Goal: Task Accomplishment & Management: Complete application form

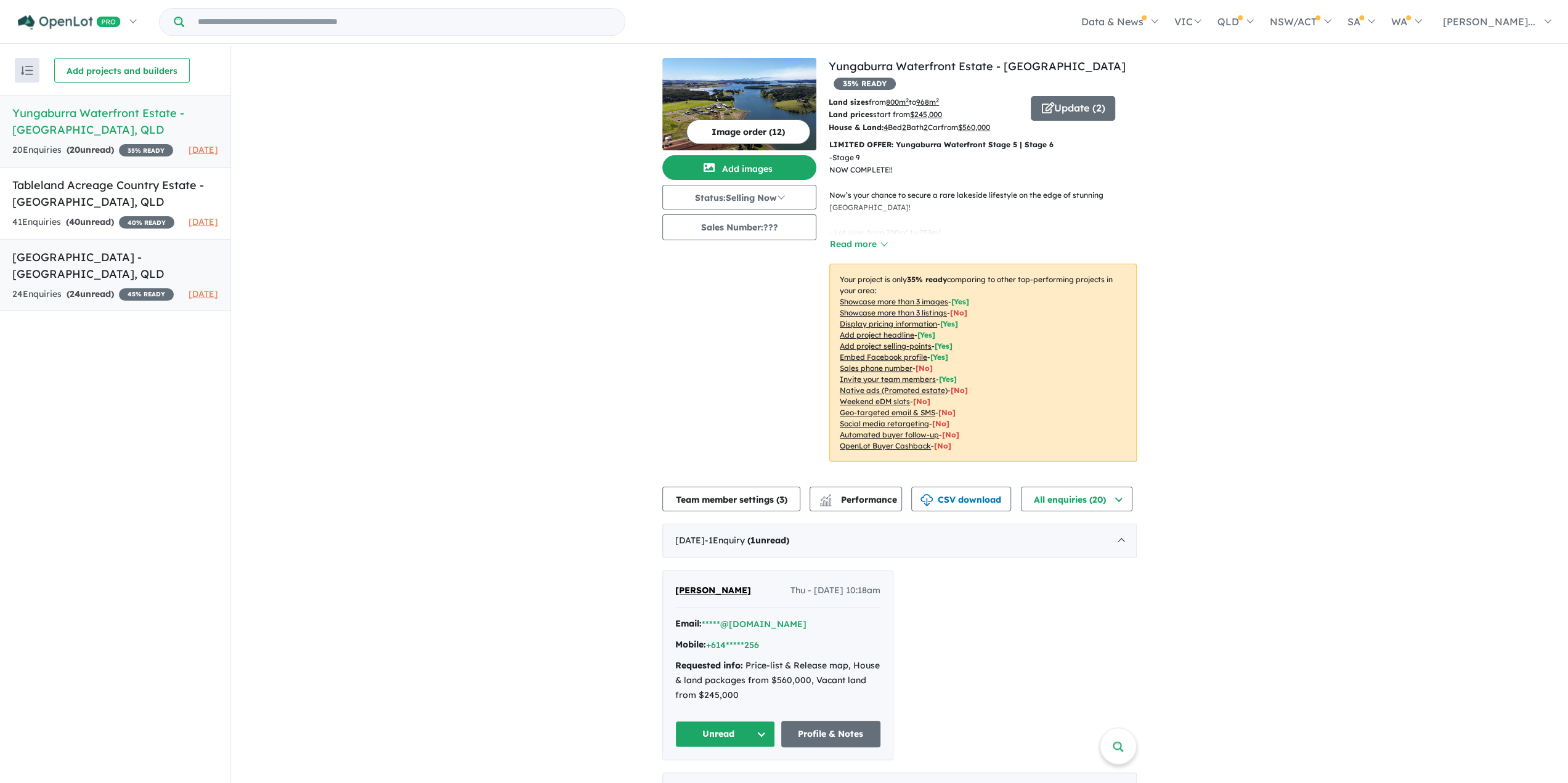
click at [89, 282] on h5 "[GEOGRAPHIC_DATA] - [GEOGRAPHIC_DATA] , [GEOGRAPHIC_DATA]" at bounding box center [115, 265] width 206 height 33
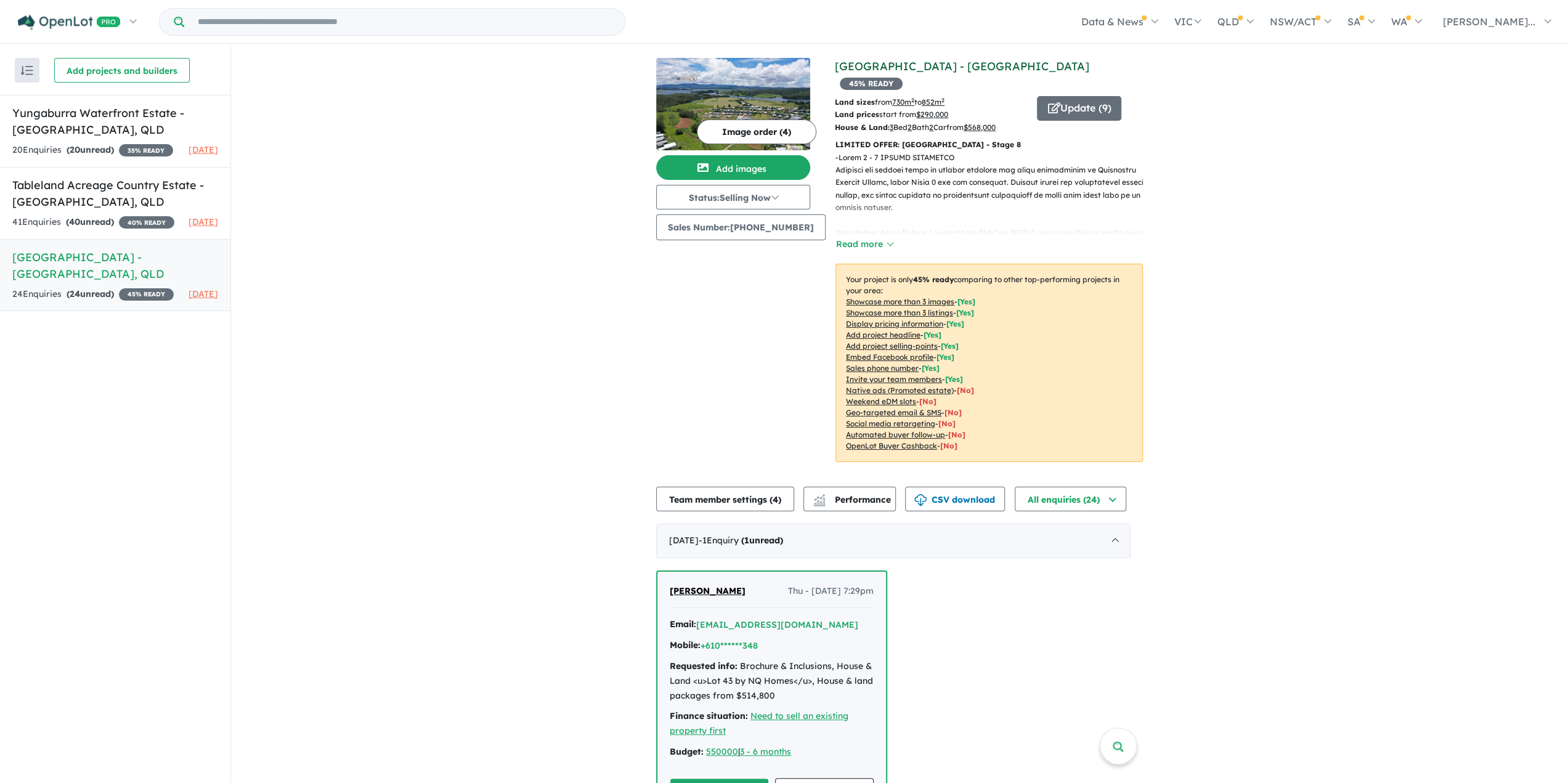
click at [947, 60] on link "[GEOGRAPHIC_DATA] - [GEOGRAPHIC_DATA]" at bounding box center [961, 66] width 254 height 15
click at [1048, 99] on span "button" at bounding box center [1053, 109] width 12 height 19
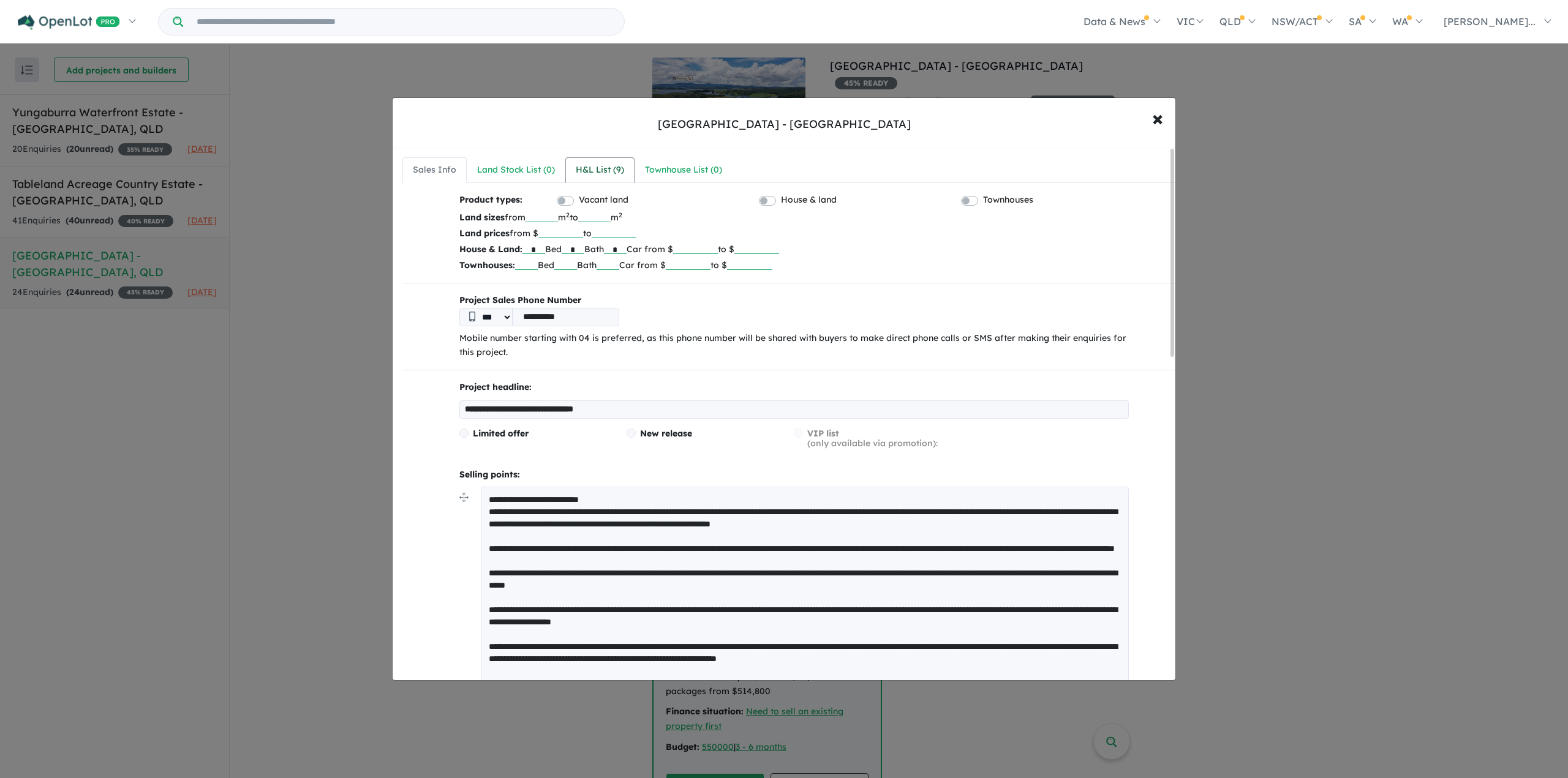
click at [582, 173] on div "H&L List ( 9 )" at bounding box center [600, 170] width 48 height 14
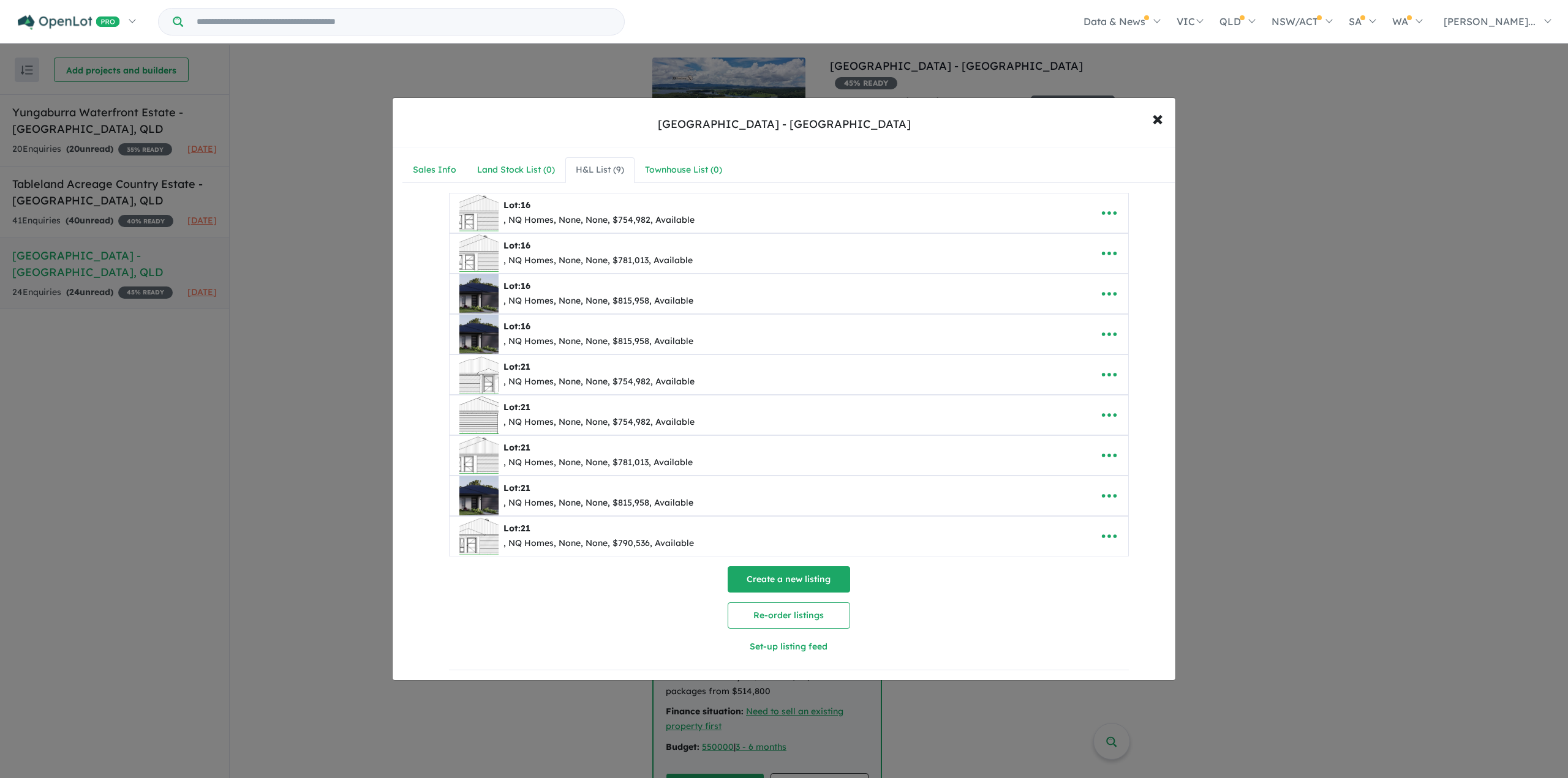
click at [770, 572] on button "Create a new listing" at bounding box center [789, 579] width 123 height 26
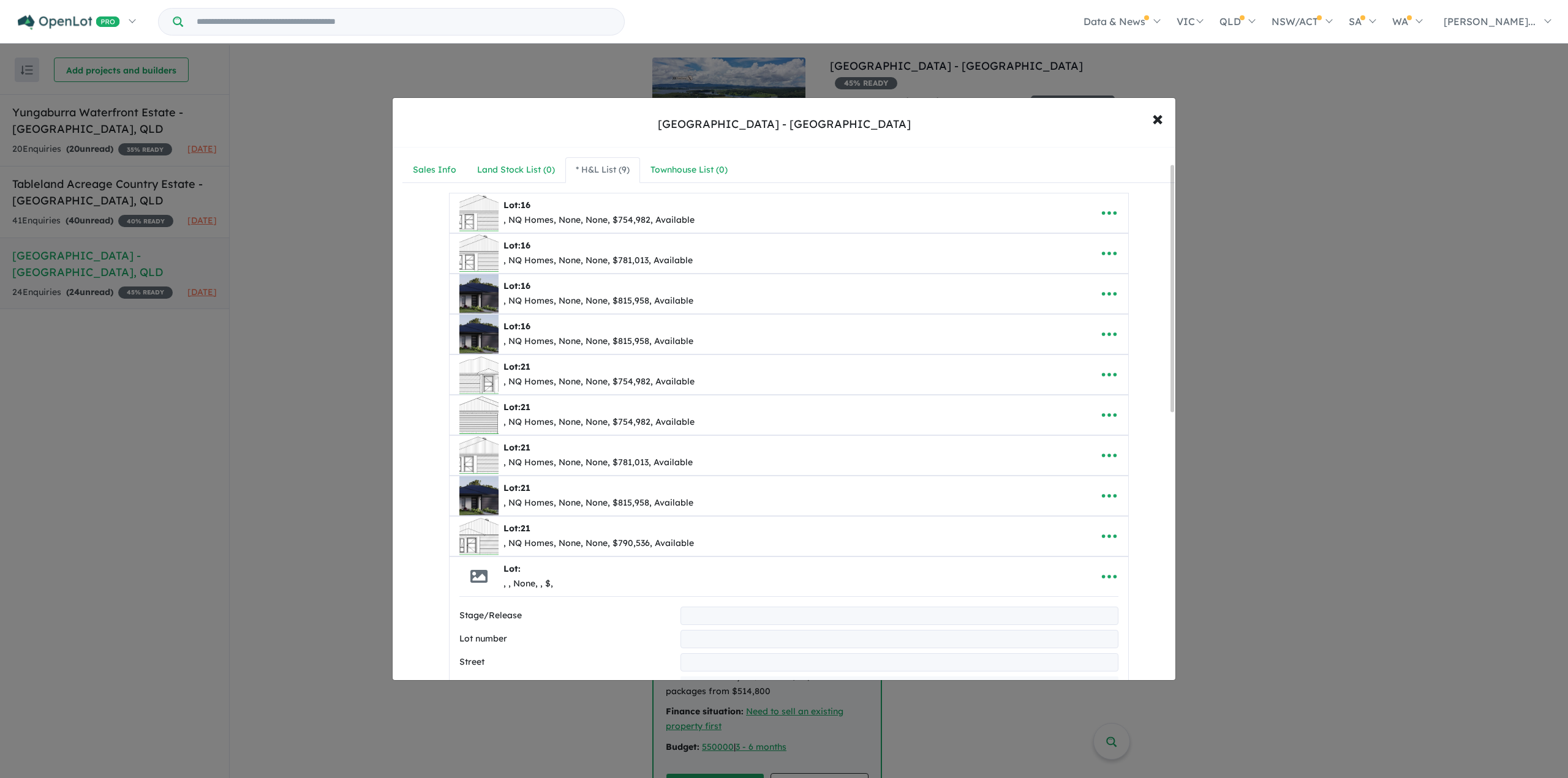
scroll to position [102, 0]
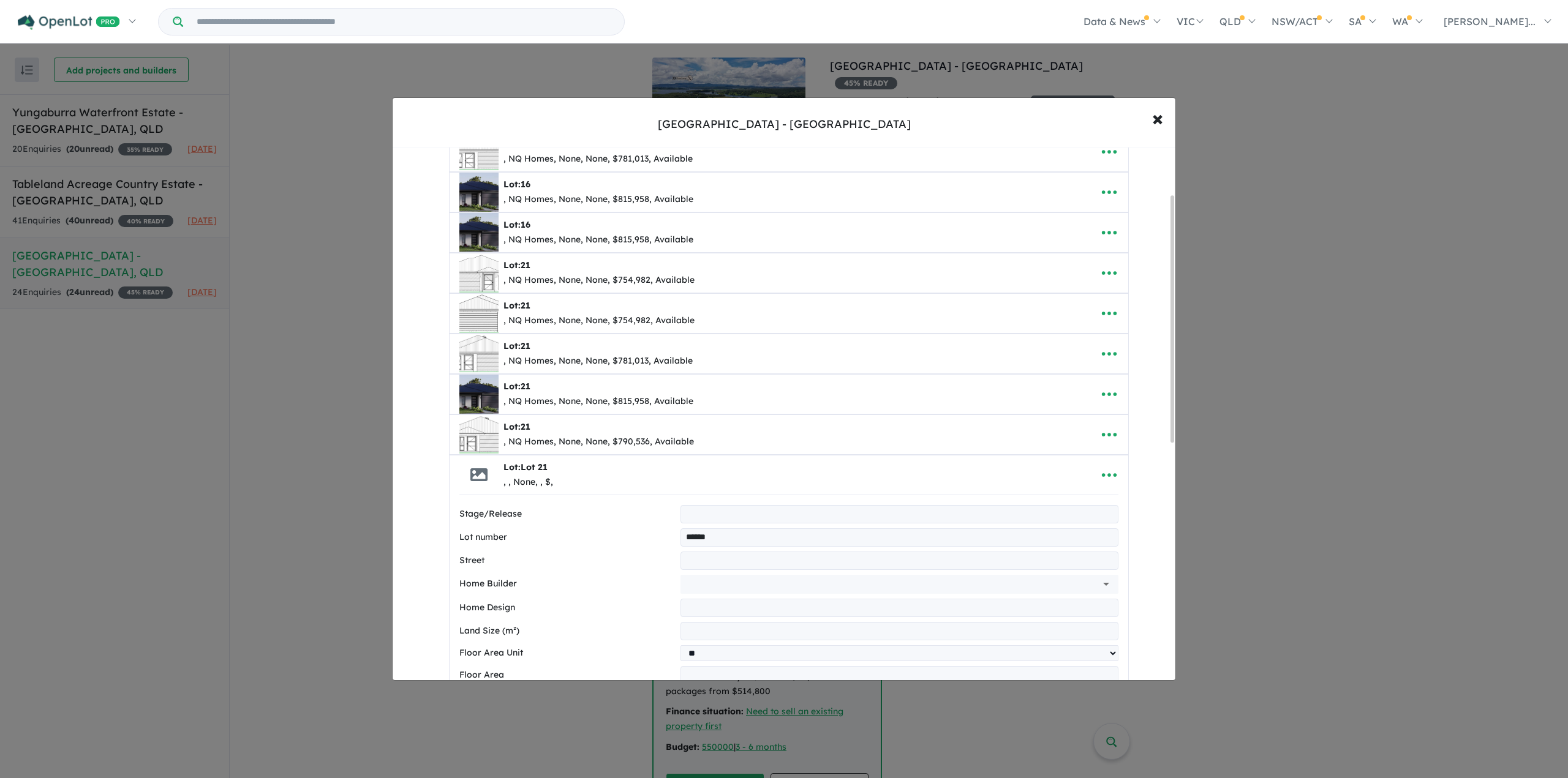
type input "******"
type input "**********"
drag, startPoint x: 739, startPoint y: 605, endPoint x: 672, endPoint y: 594, distance: 67.9
click at [672, 599] on div "Home Design" at bounding box center [789, 608] width 659 height 18
drag, startPoint x: 684, startPoint y: 600, endPoint x: 744, endPoint y: 601, distance: 60.0
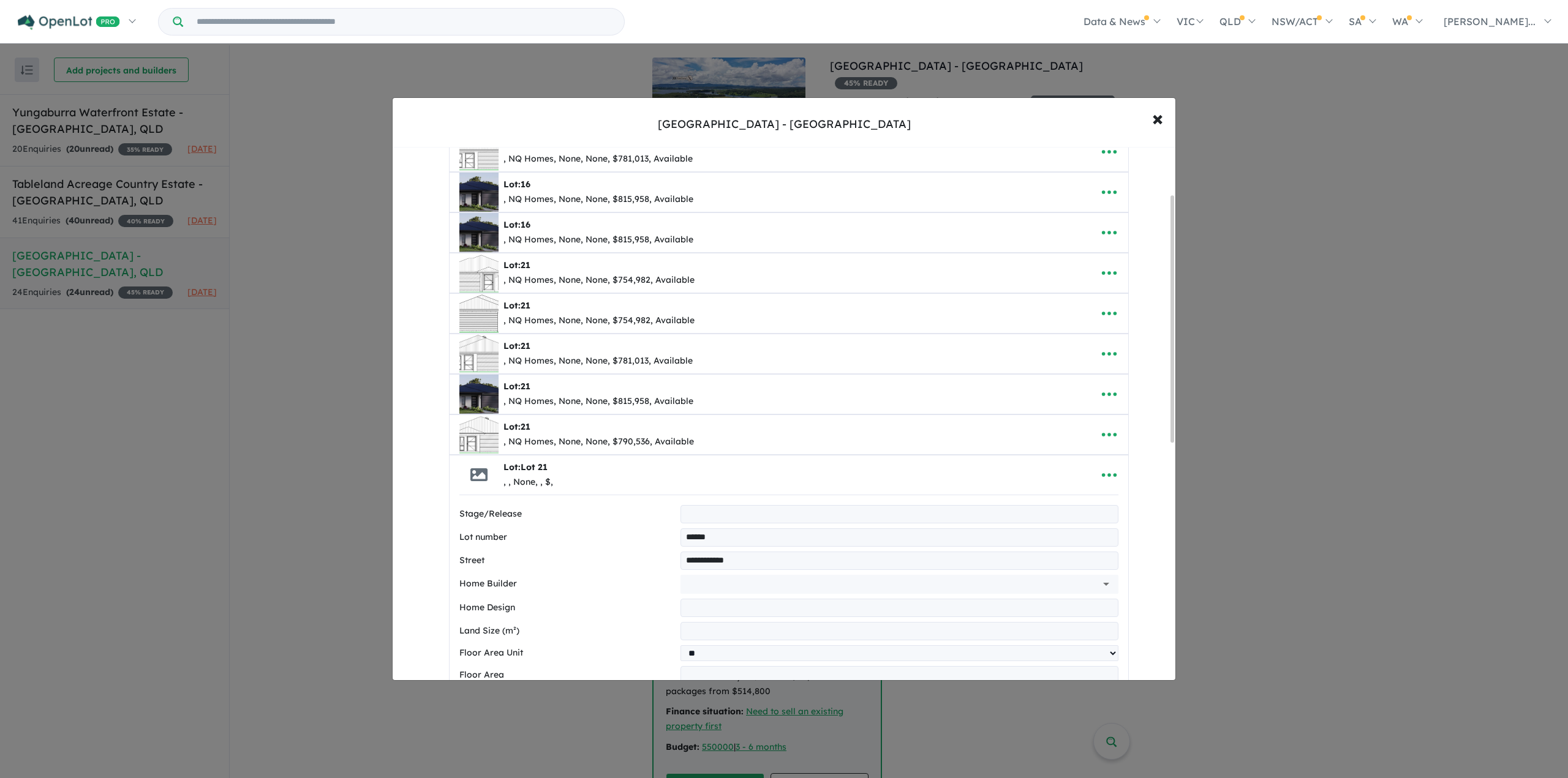
click at [744, 601] on input "text" at bounding box center [899, 608] width 438 height 18
drag, startPoint x: 744, startPoint y: 601, endPoint x: 660, endPoint y: 600, distance: 84.0
click at [660, 600] on div "Home Design" at bounding box center [789, 608] width 659 height 18
click at [886, 605] on input "text" at bounding box center [899, 608] width 438 height 18
click at [855, 587] on input "text" at bounding box center [882, 584] width 394 height 18
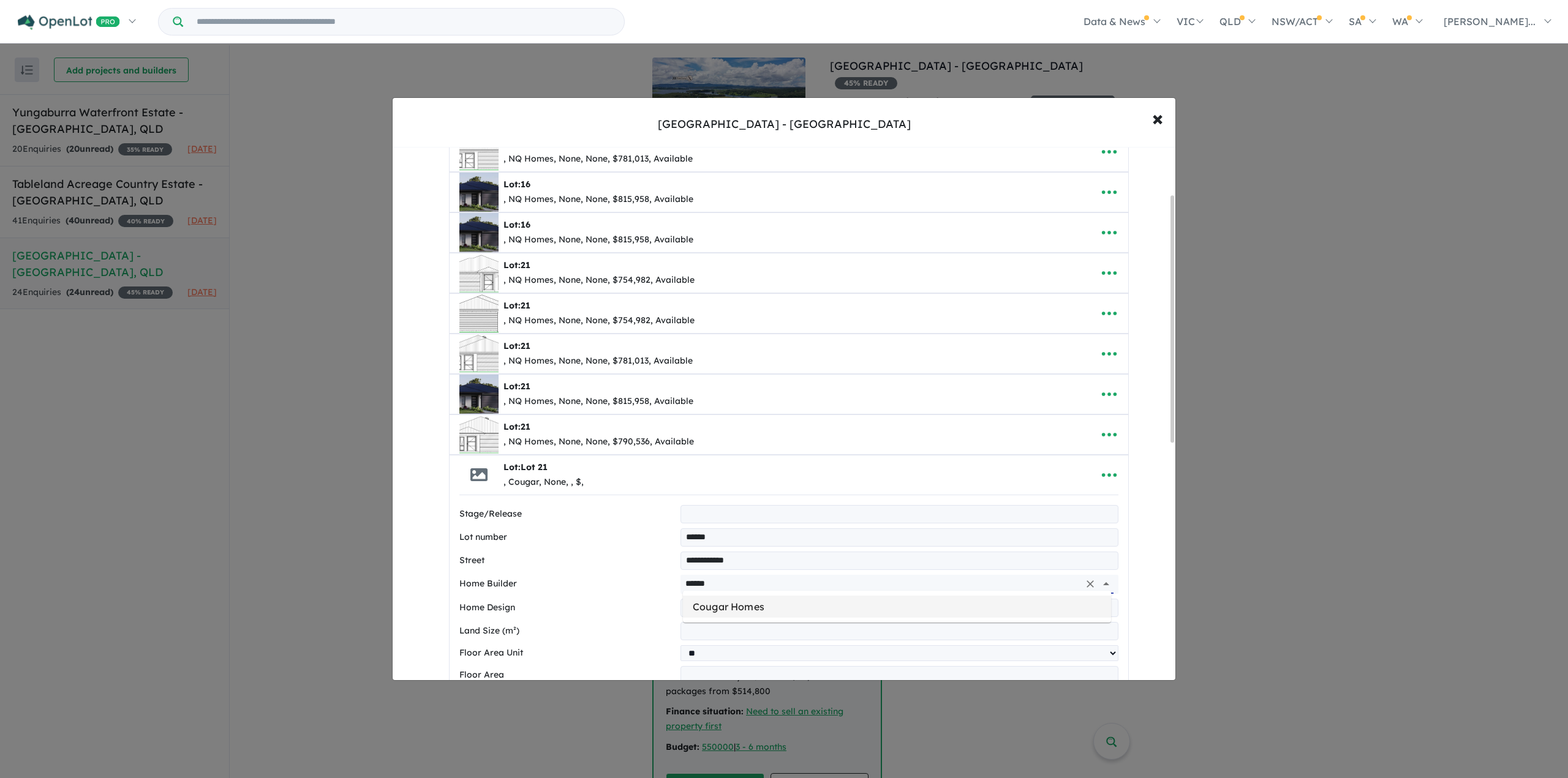
click at [754, 602] on li "Cougar Homes" at bounding box center [896, 606] width 428 height 22
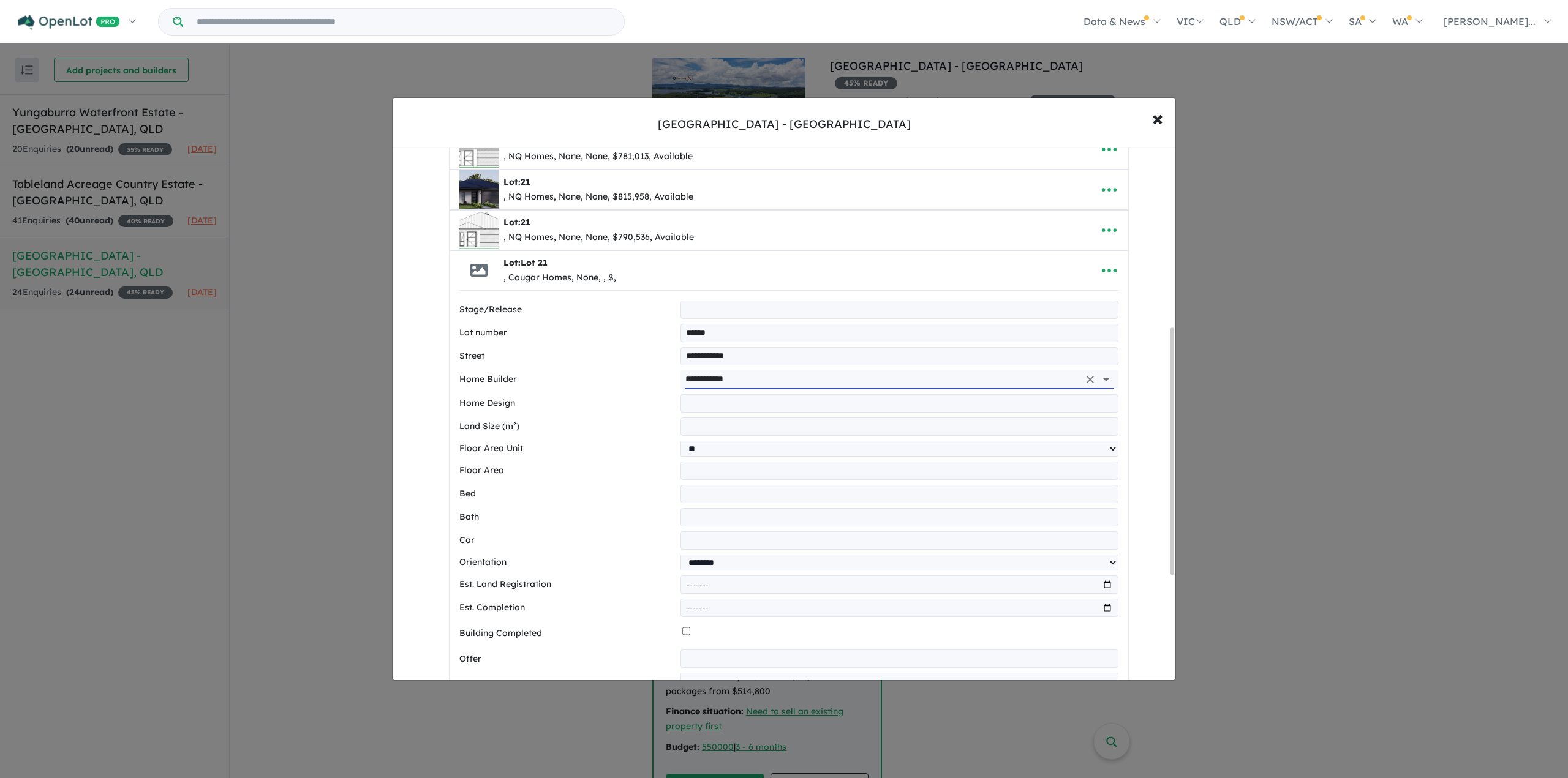
scroll to position [408, 0]
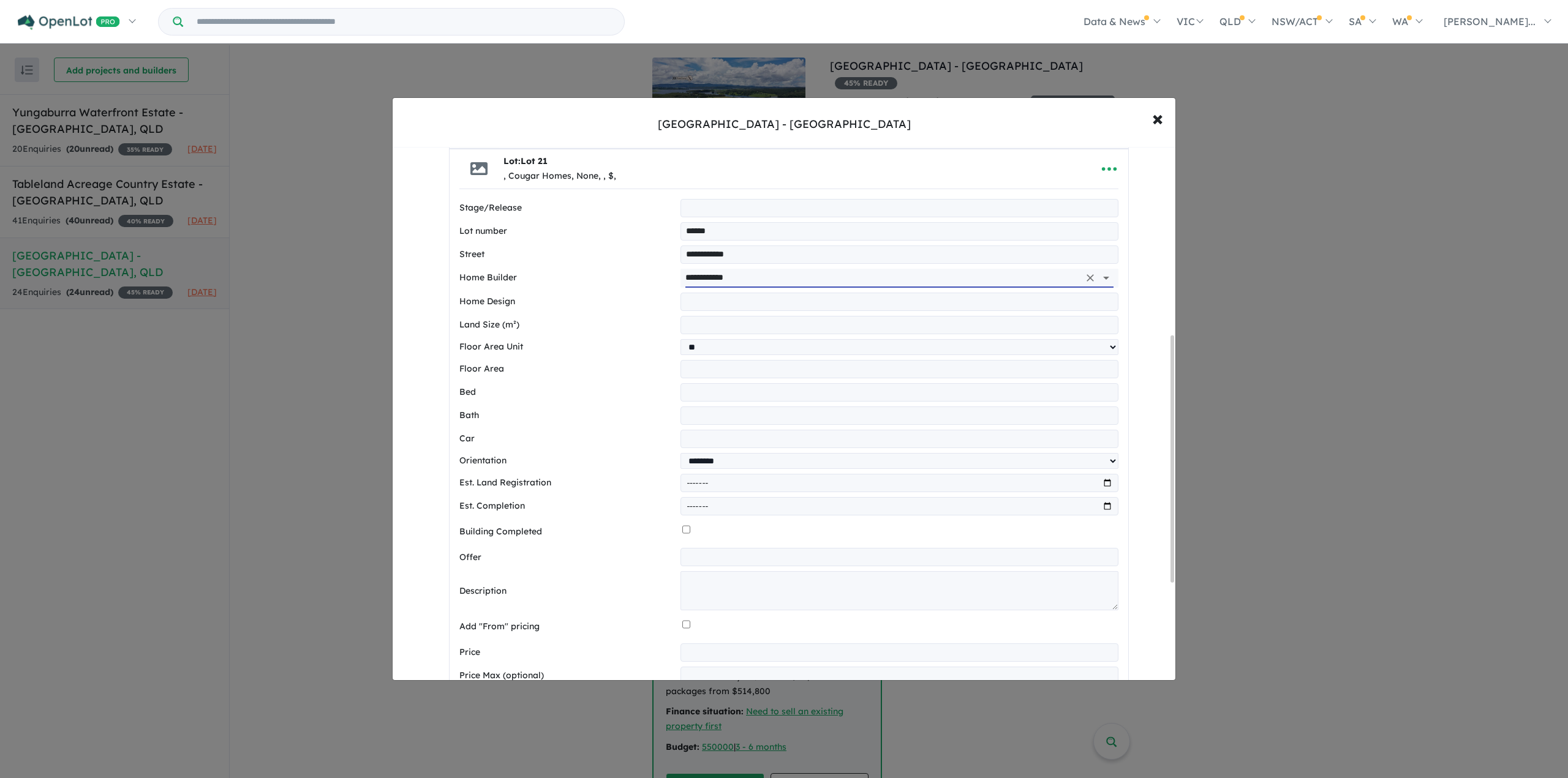
type input "**********"
click at [726, 586] on textarea at bounding box center [899, 591] width 438 height 39
click at [708, 575] on textarea at bounding box center [899, 591] width 438 height 39
paste textarea "**********"
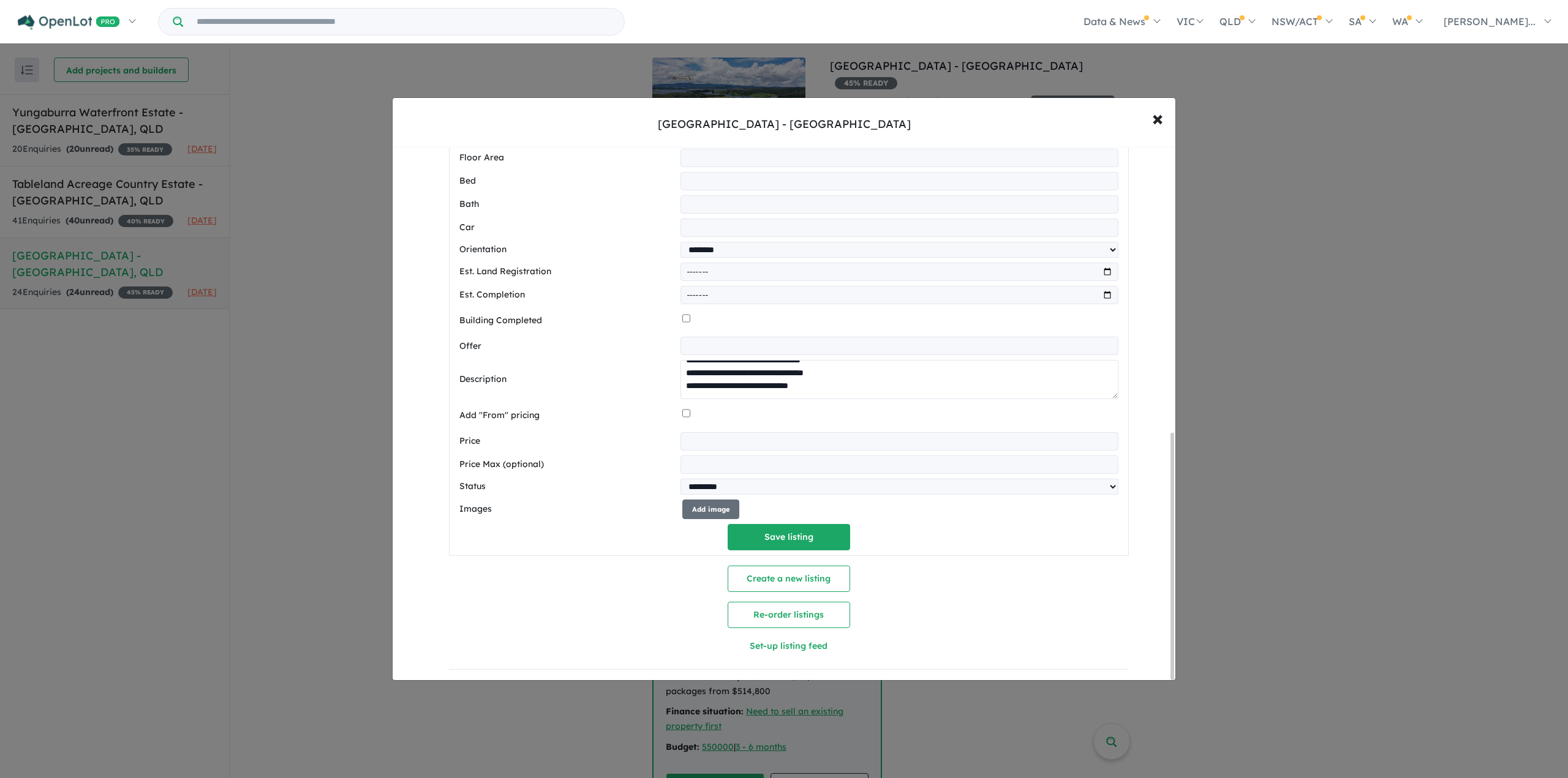
scroll to position [621, 0]
type textarea "**********"
click at [698, 504] on button "Add image" at bounding box center [711, 509] width 57 height 20
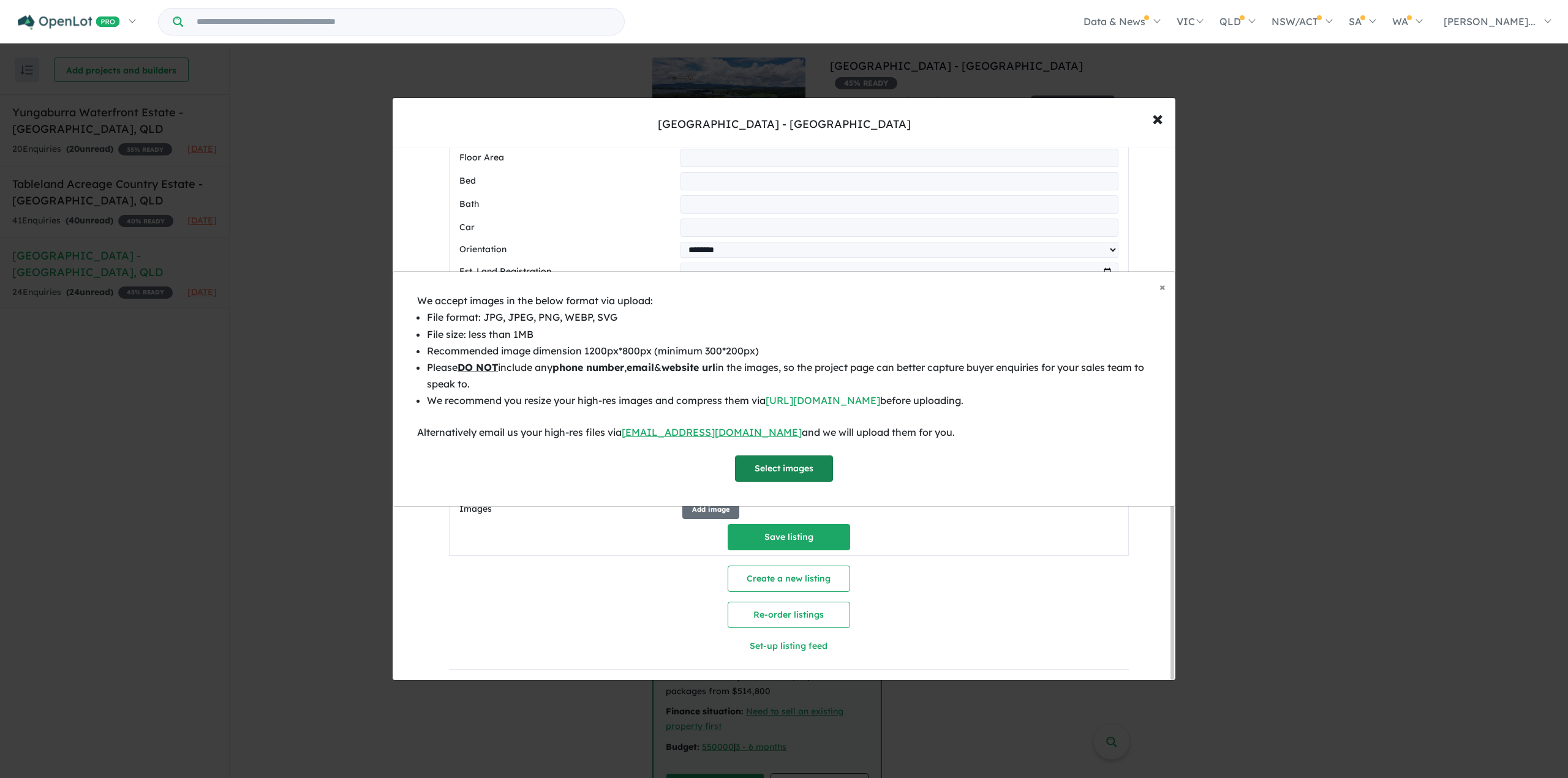
click at [745, 470] on button "Select images" at bounding box center [784, 468] width 98 height 26
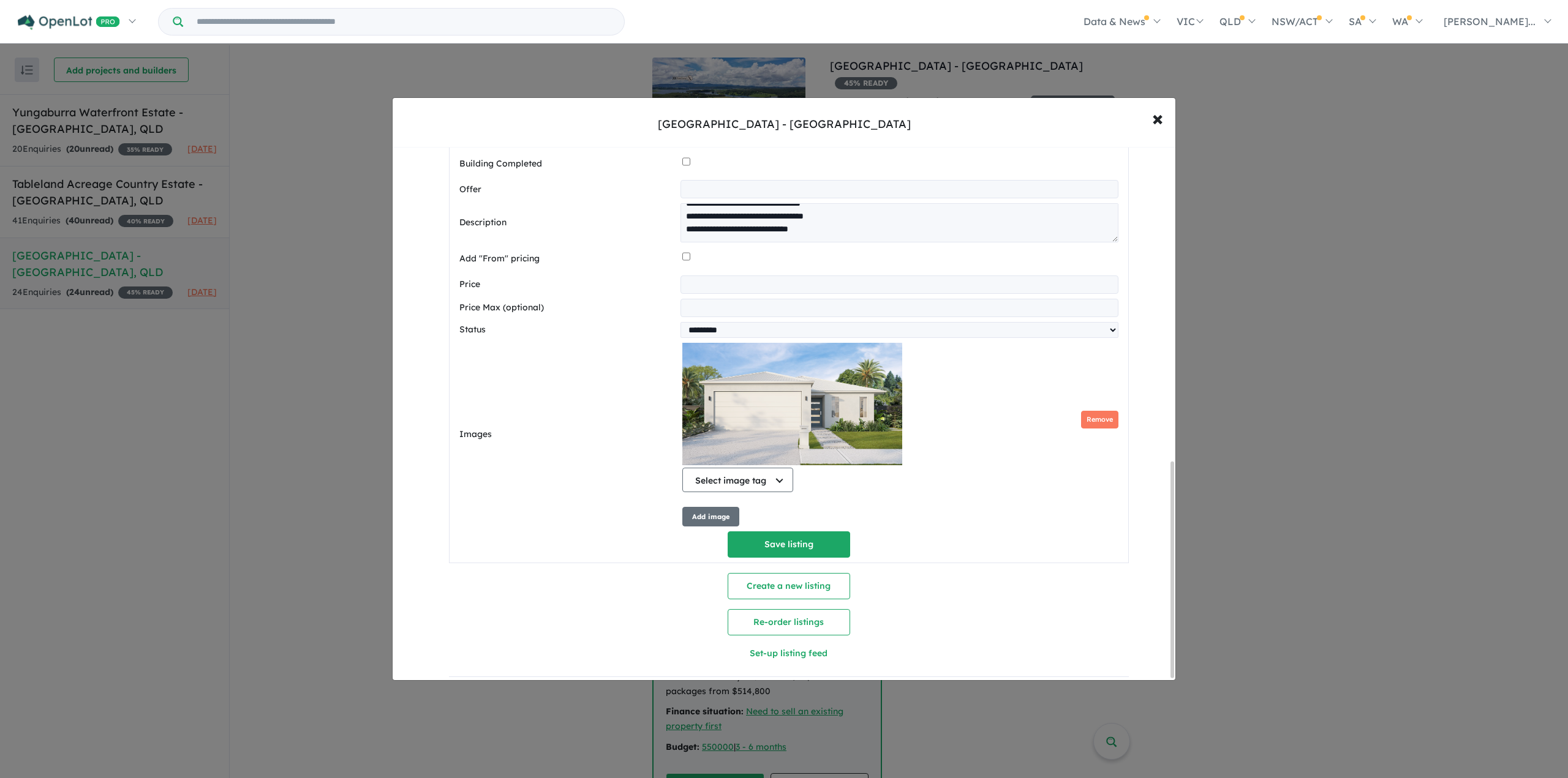
scroll to position [785, 0]
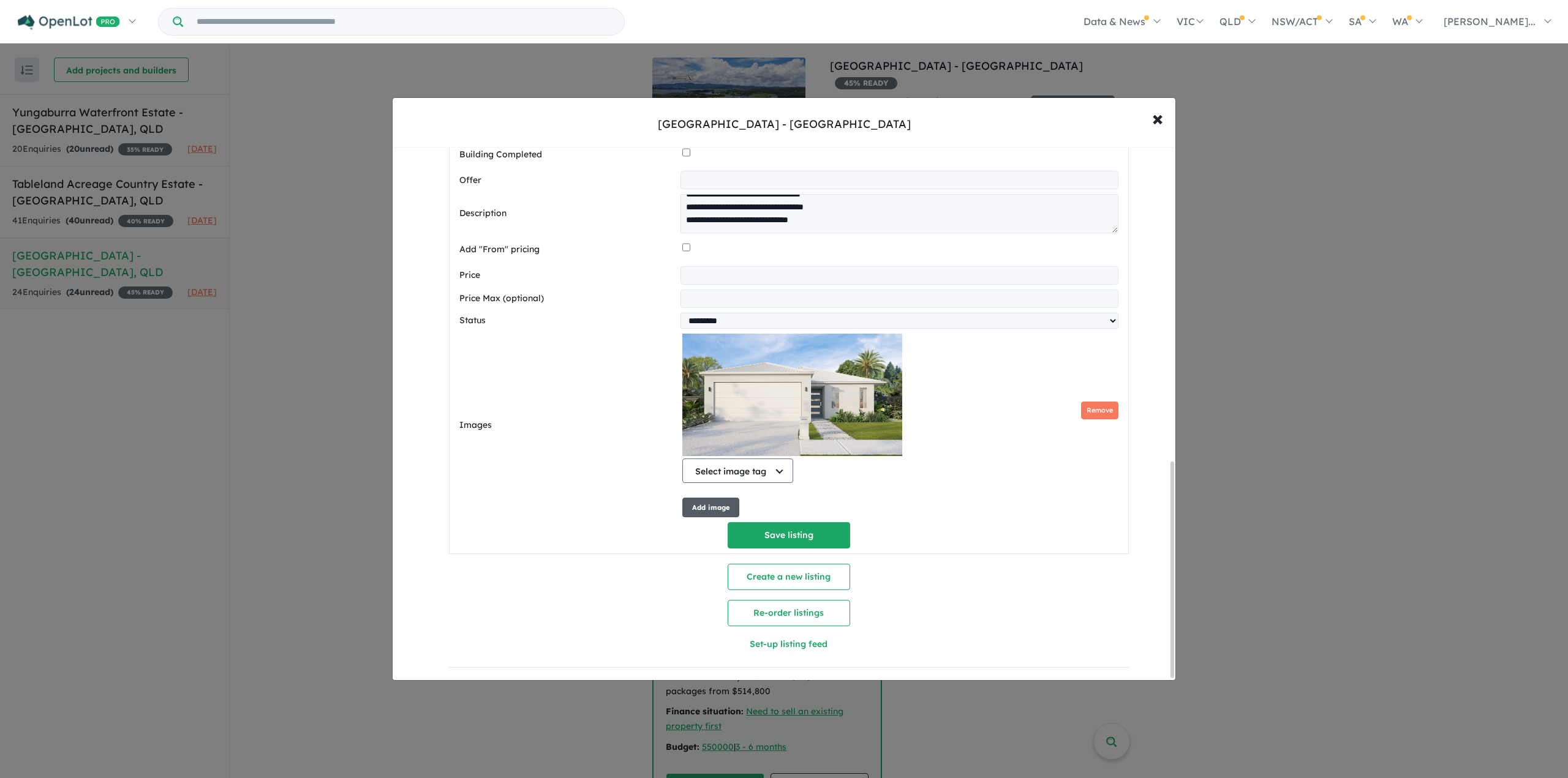
click at [703, 503] on button "Add image" at bounding box center [711, 507] width 57 height 20
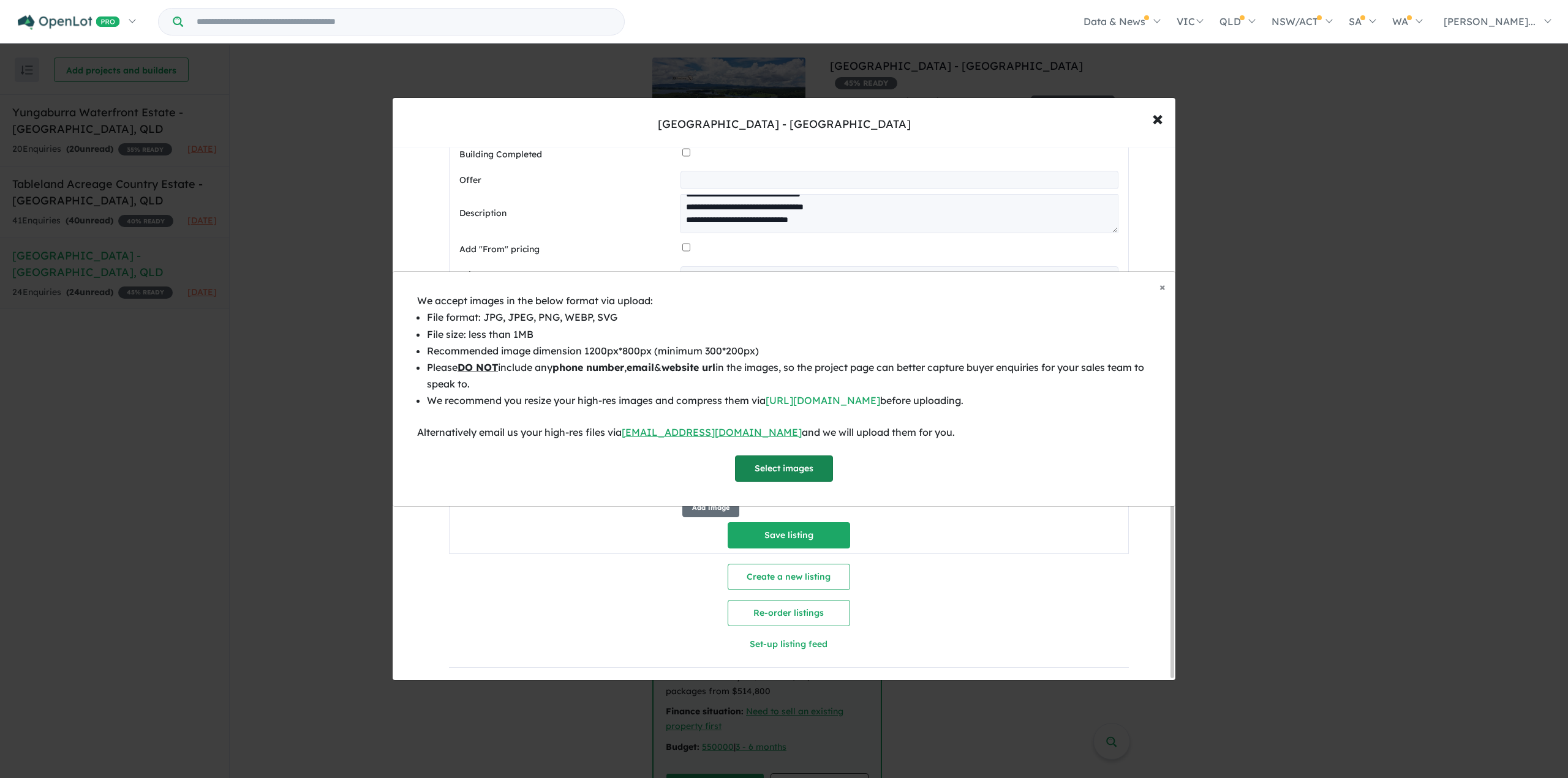
click at [767, 477] on button "Select images" at bounding box center [784, 468] width 98 height 26
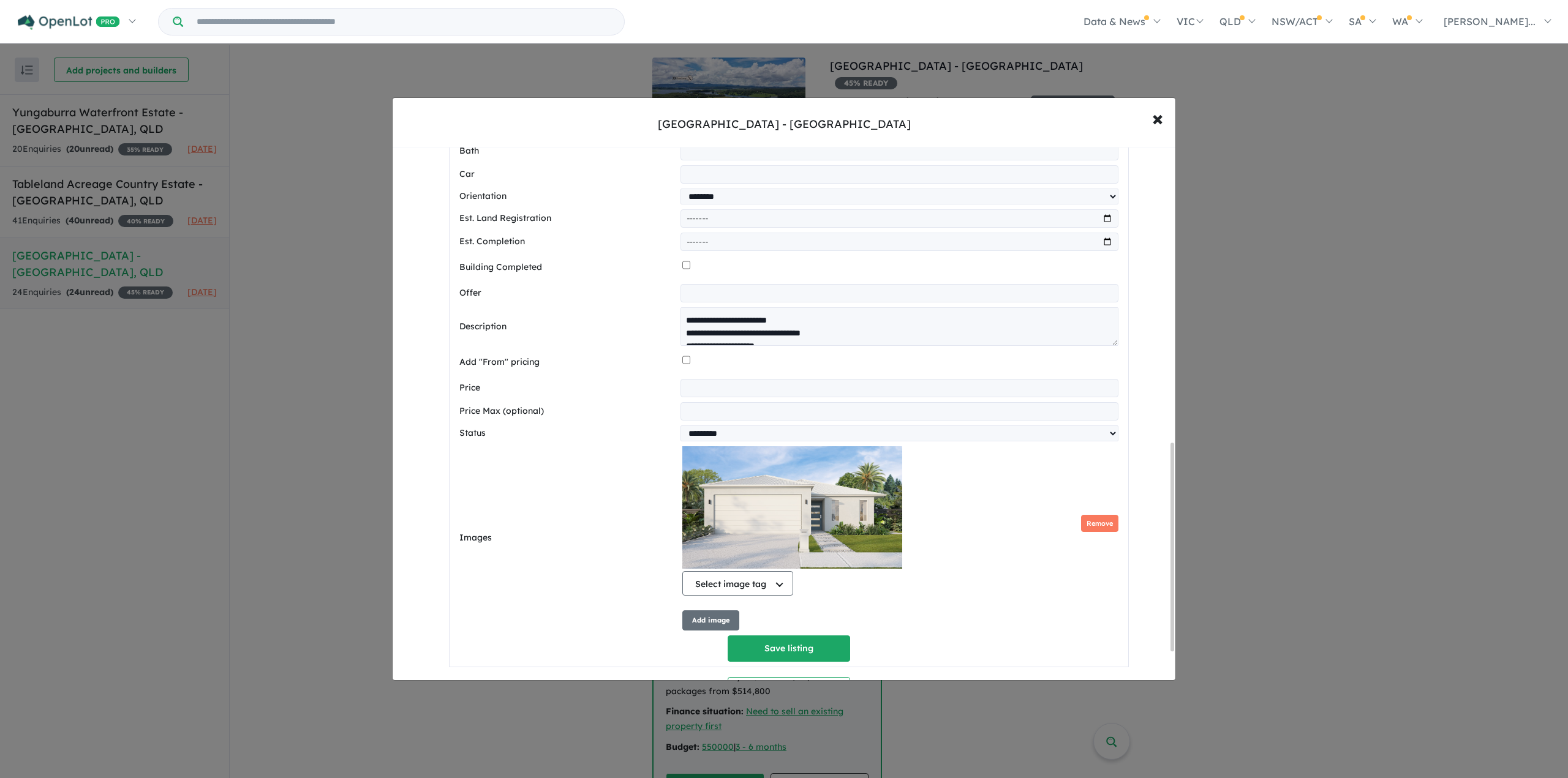
scroll to position [837, 0]
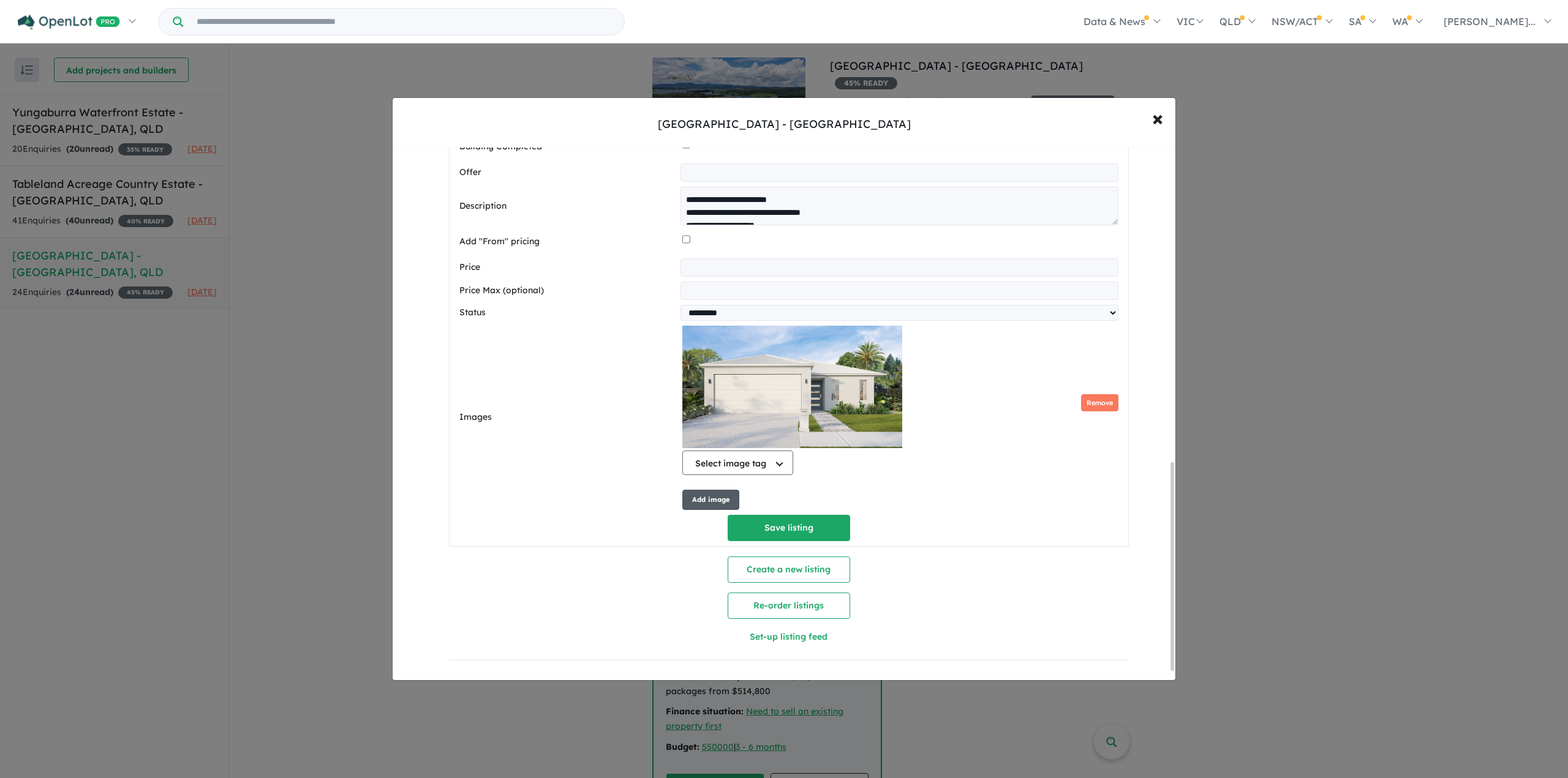
click at [710, 498] on button "Add image" at bounding box center [711, 499] width 57 height 20
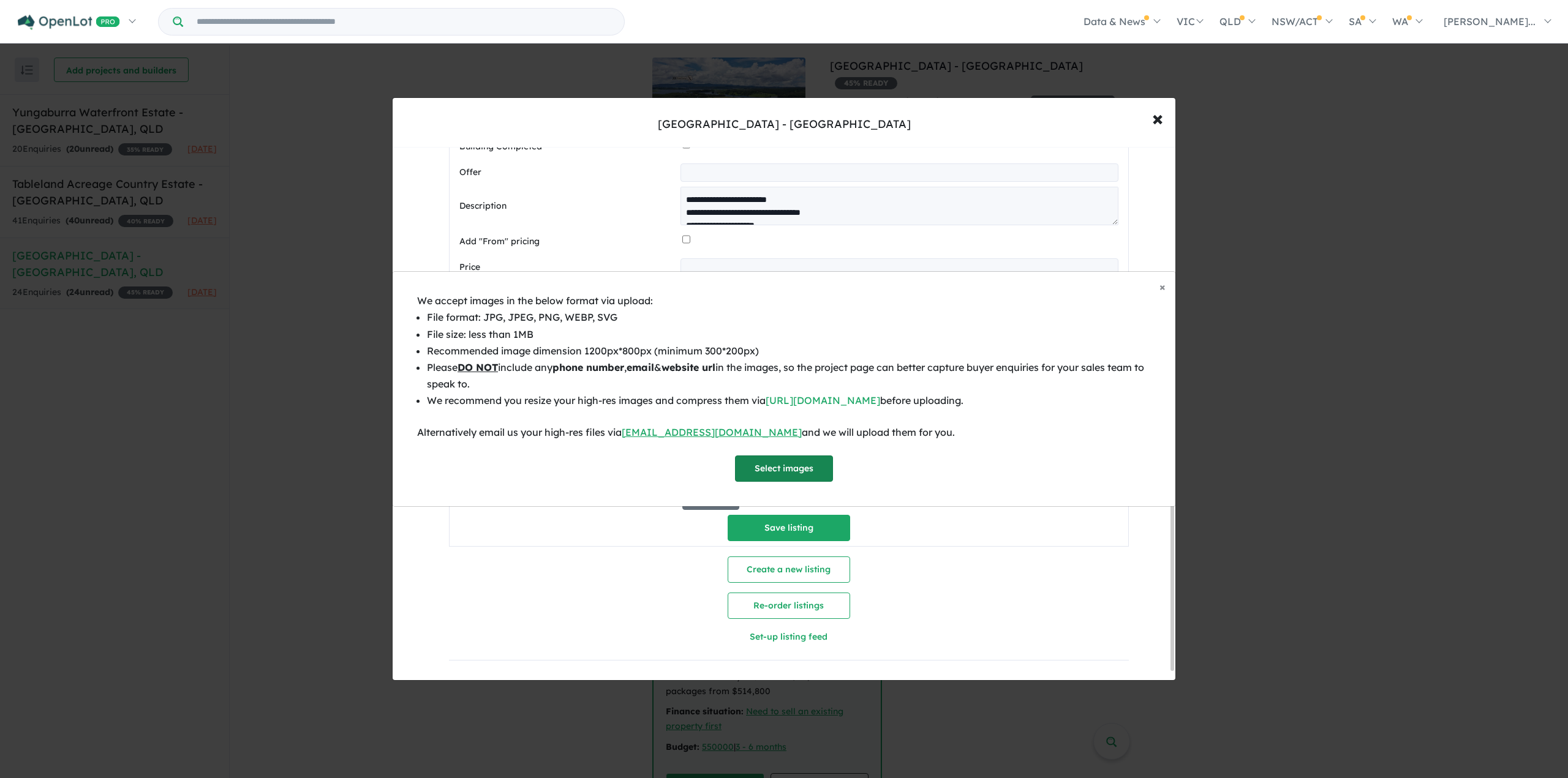
click at [770, 462] on button "Select images" at bounding box center [784, 468] width 98 height 26
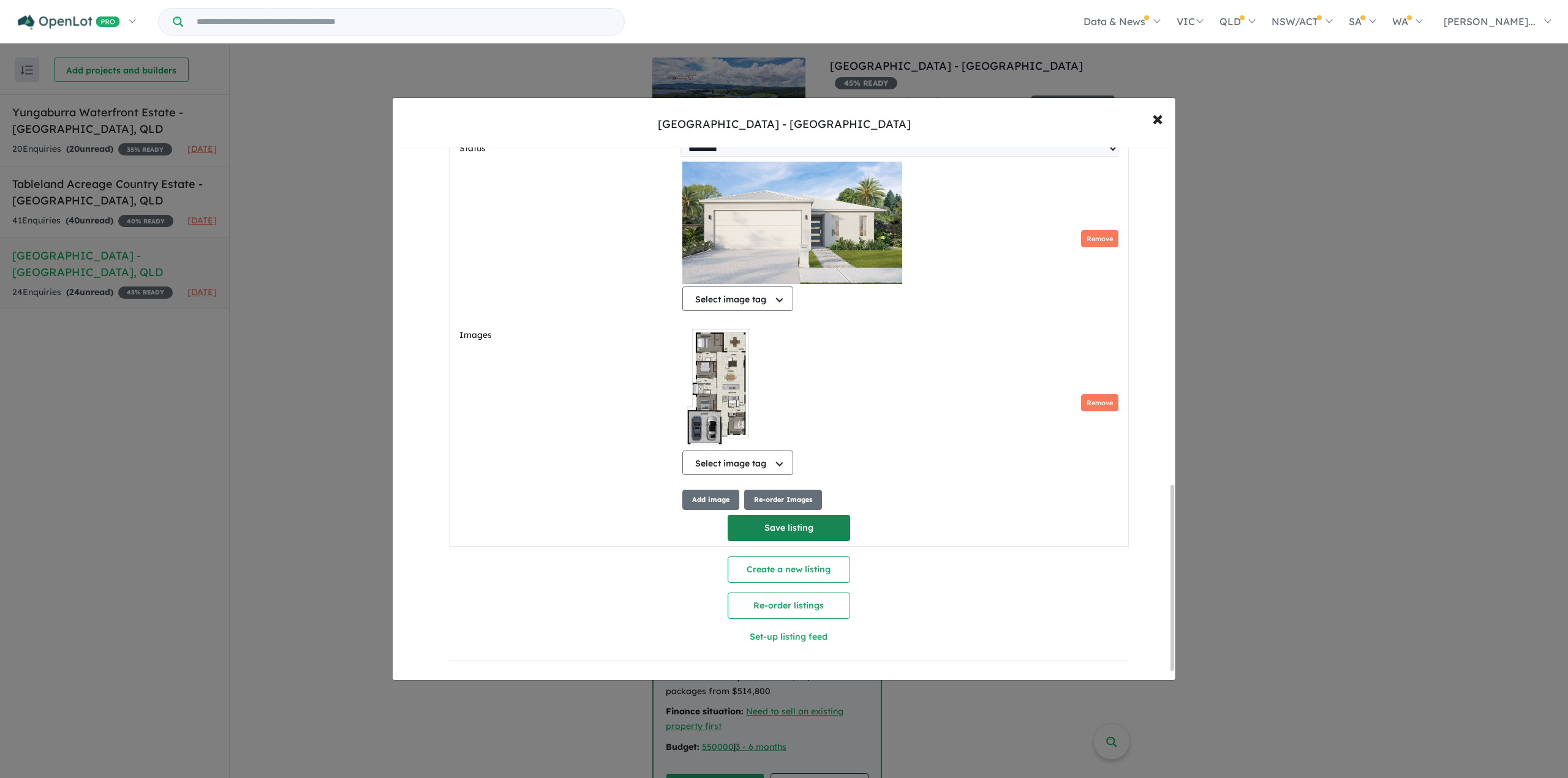
click at [795, 530] on button "Save listing" at bounding box center [789, 527] width 123 height 26
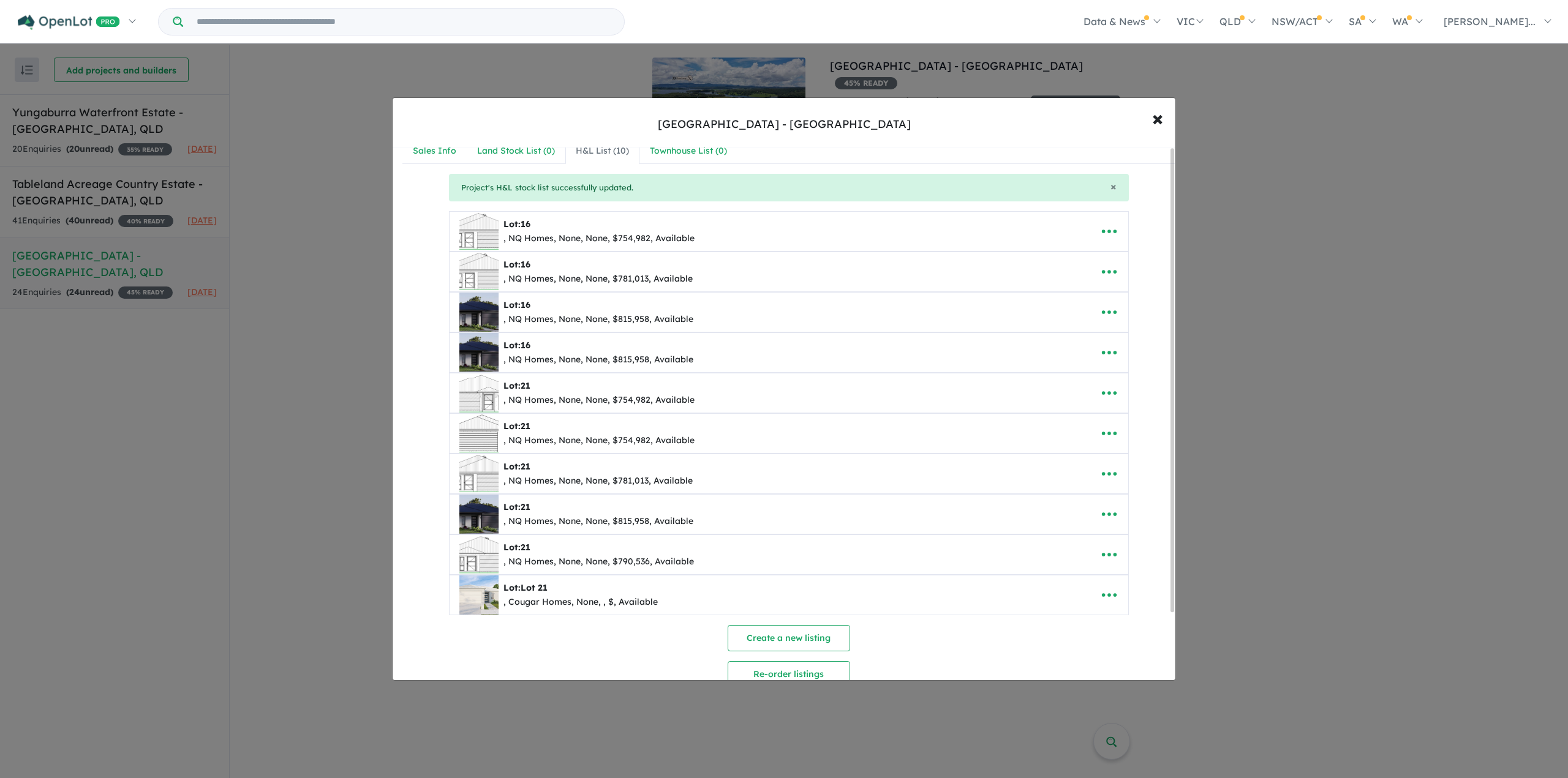
scroll to position [0, 0]
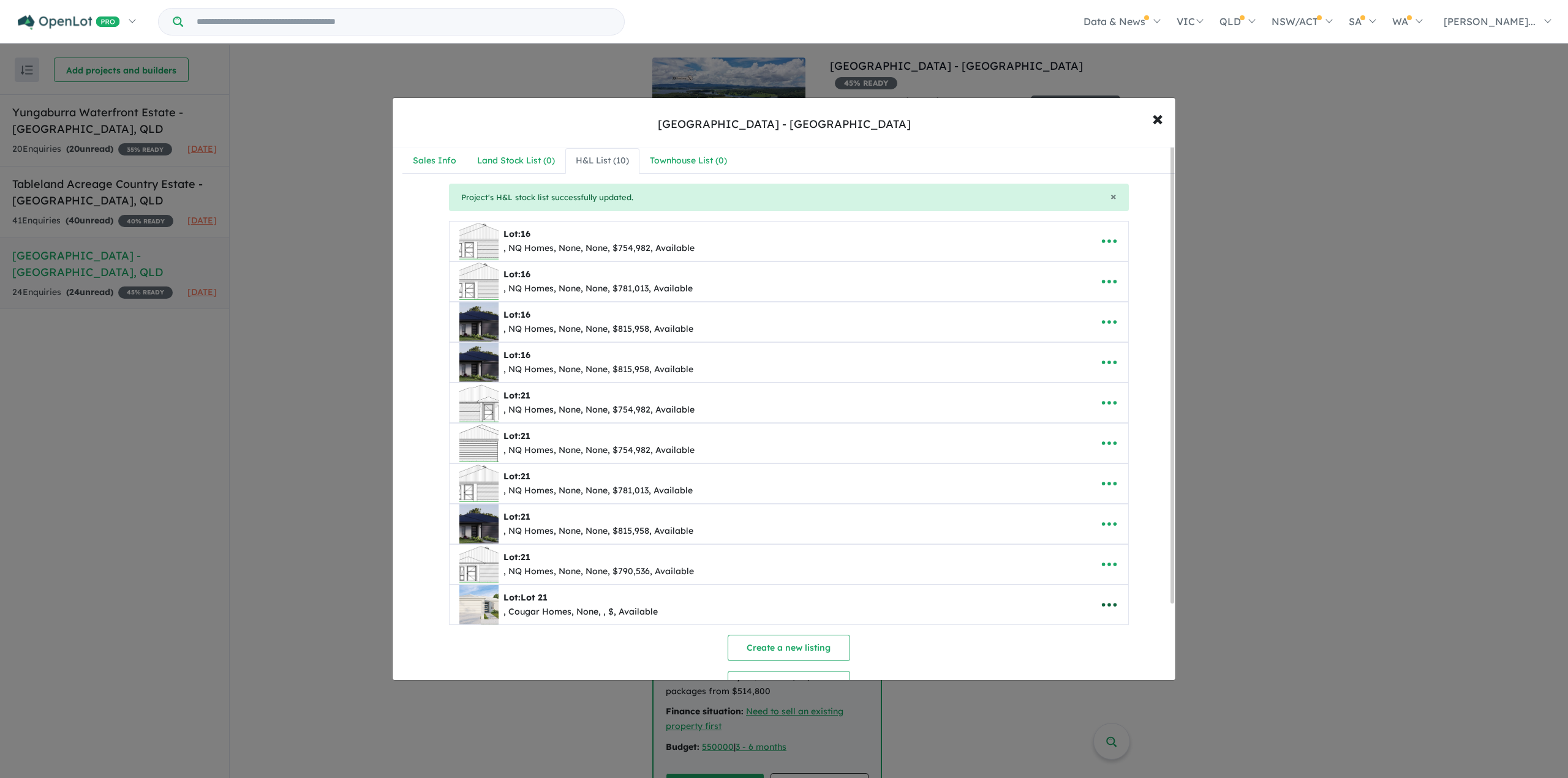
click at [1100, 596] on icon "button" at bounding box center [1109, 605] width 18 height 18
click at [1061, 515] on link "Edit" at bounding box center [1082, 520] width 91 height 28
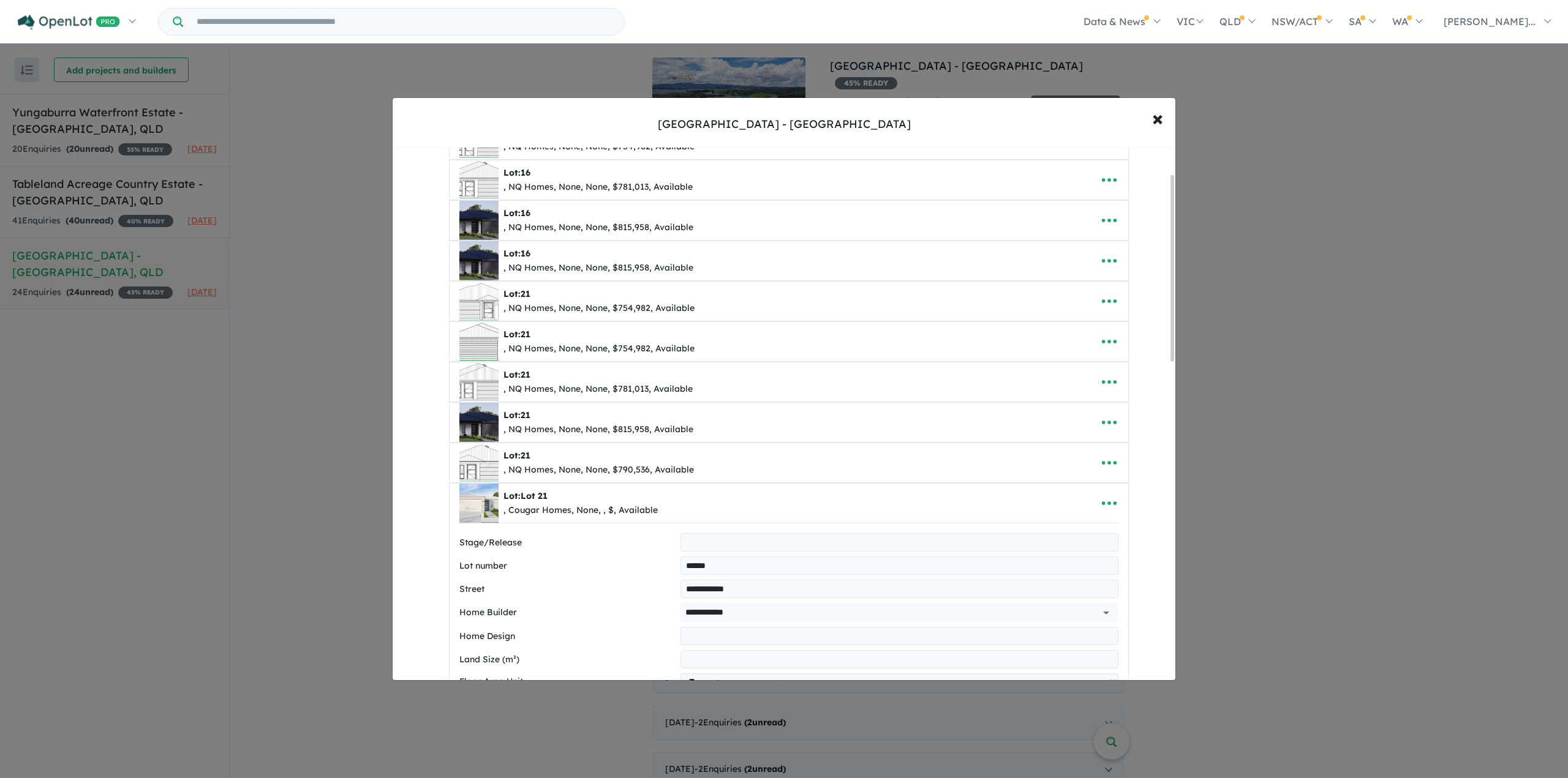
drag, startPoint x: 700, startPoint y: 559, endPoint x: 657, endPoint y: 552, distance: 43.6
click at [659, 556] on div "Lot number ******" at bounding box center [789, 565] width 659 height 18
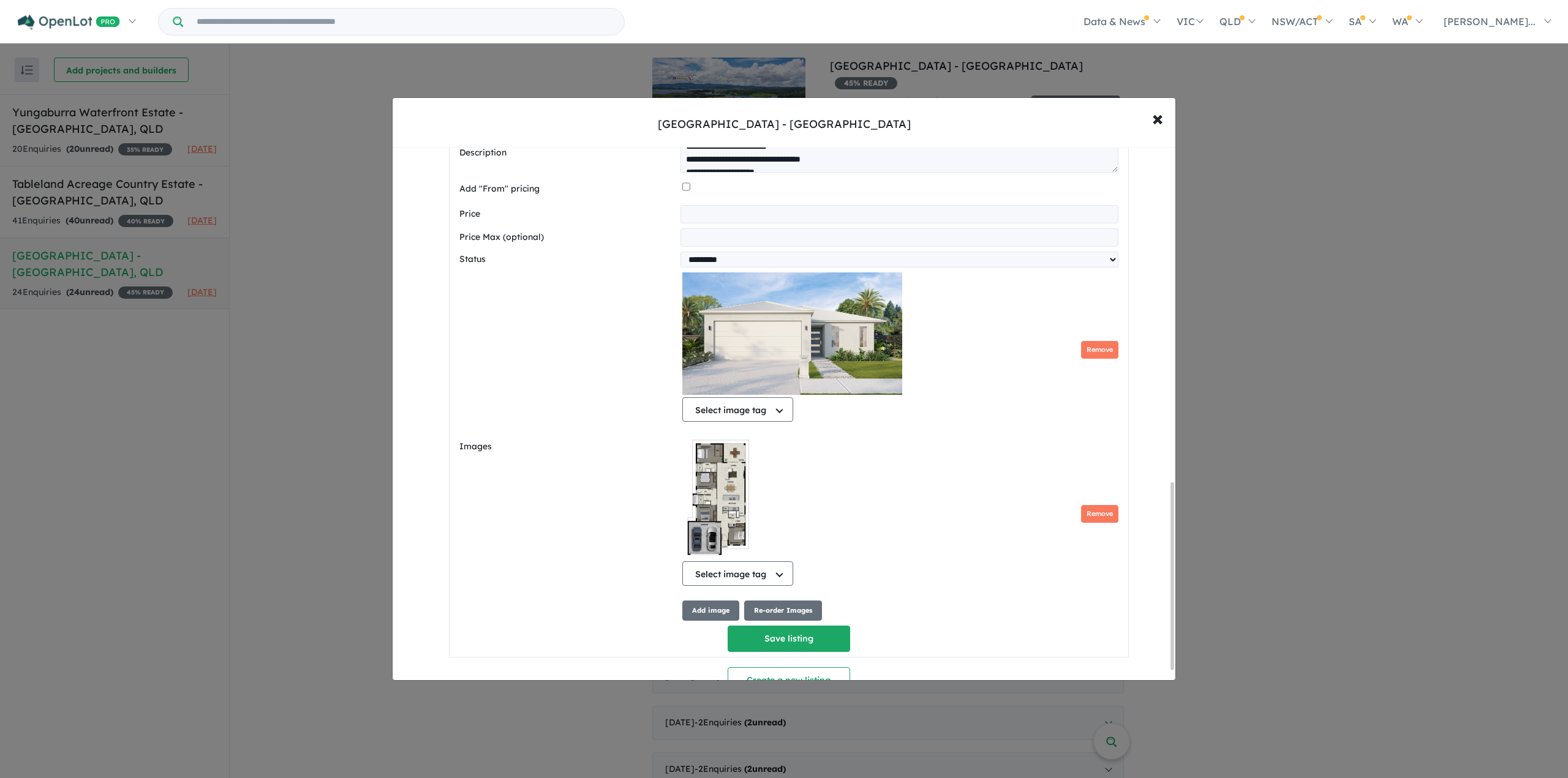
scroll to position [987, 0]
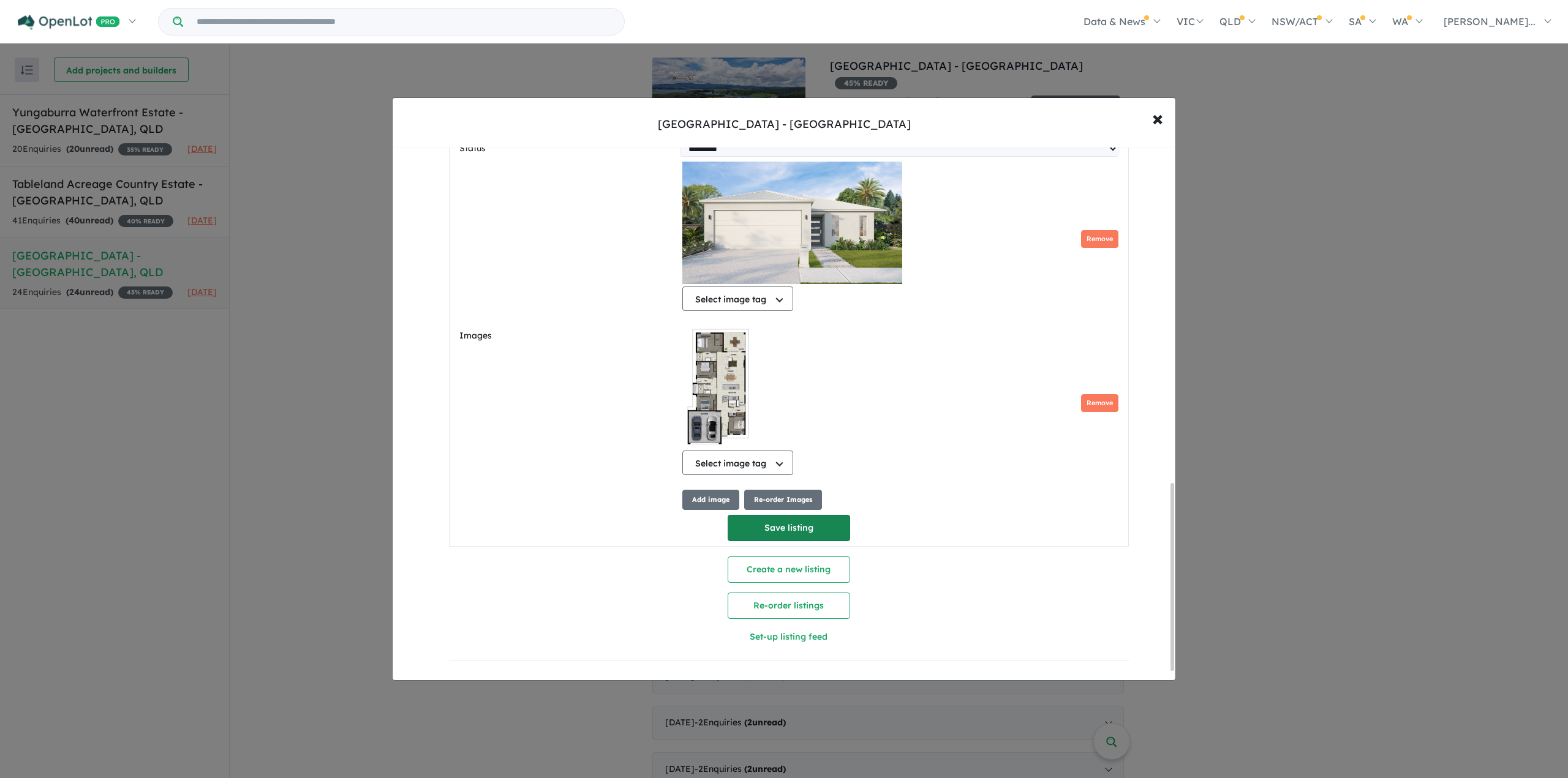
type input "**"
click at [782, 527] on button "Save listing" at bounding box center [789, 527] width 123 height 26
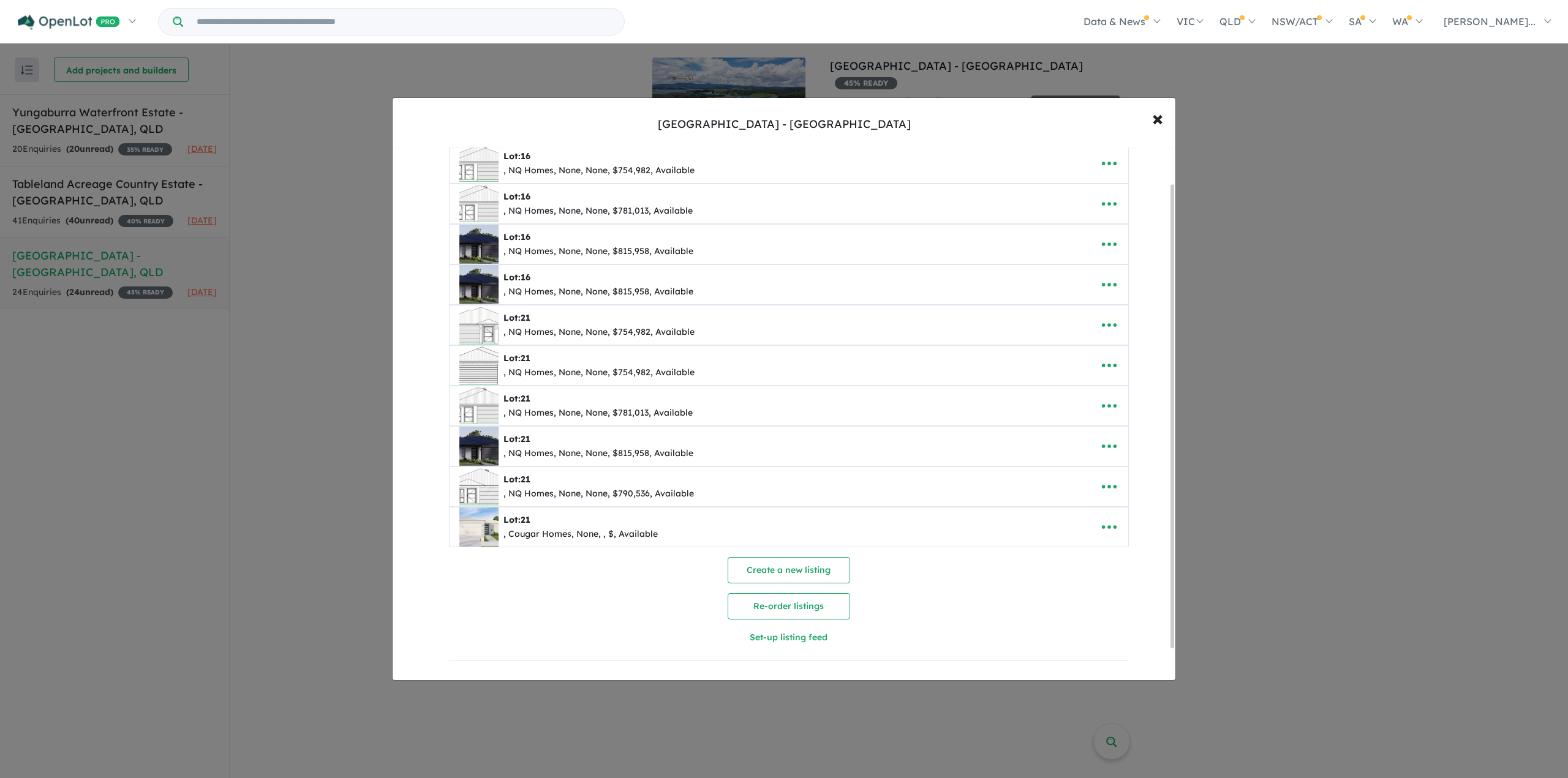
scroll to position [0, 0]
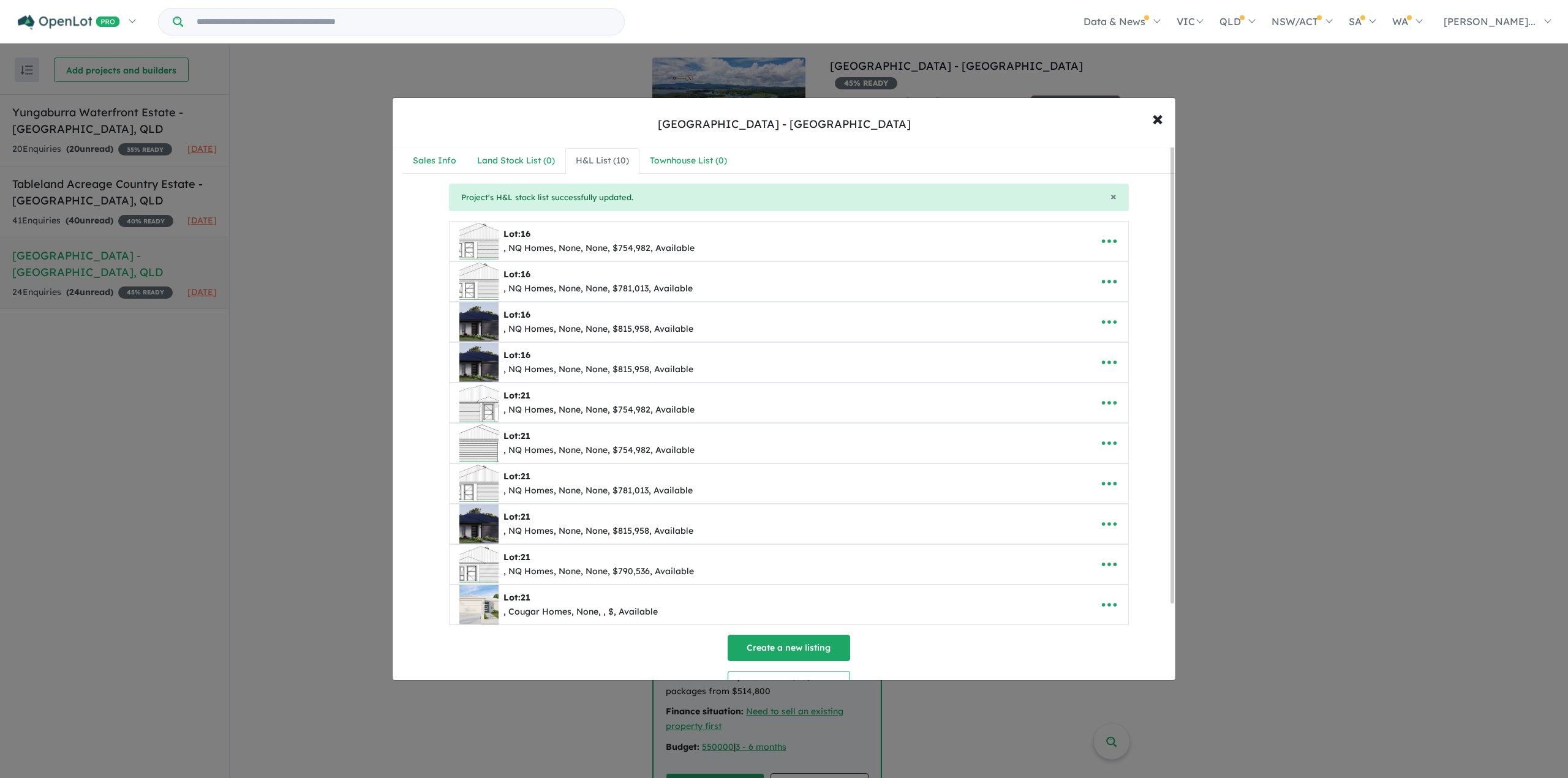
click at [759, 636] on button "Create a new listing" at bounding box center [789, 648] width 123 height 26
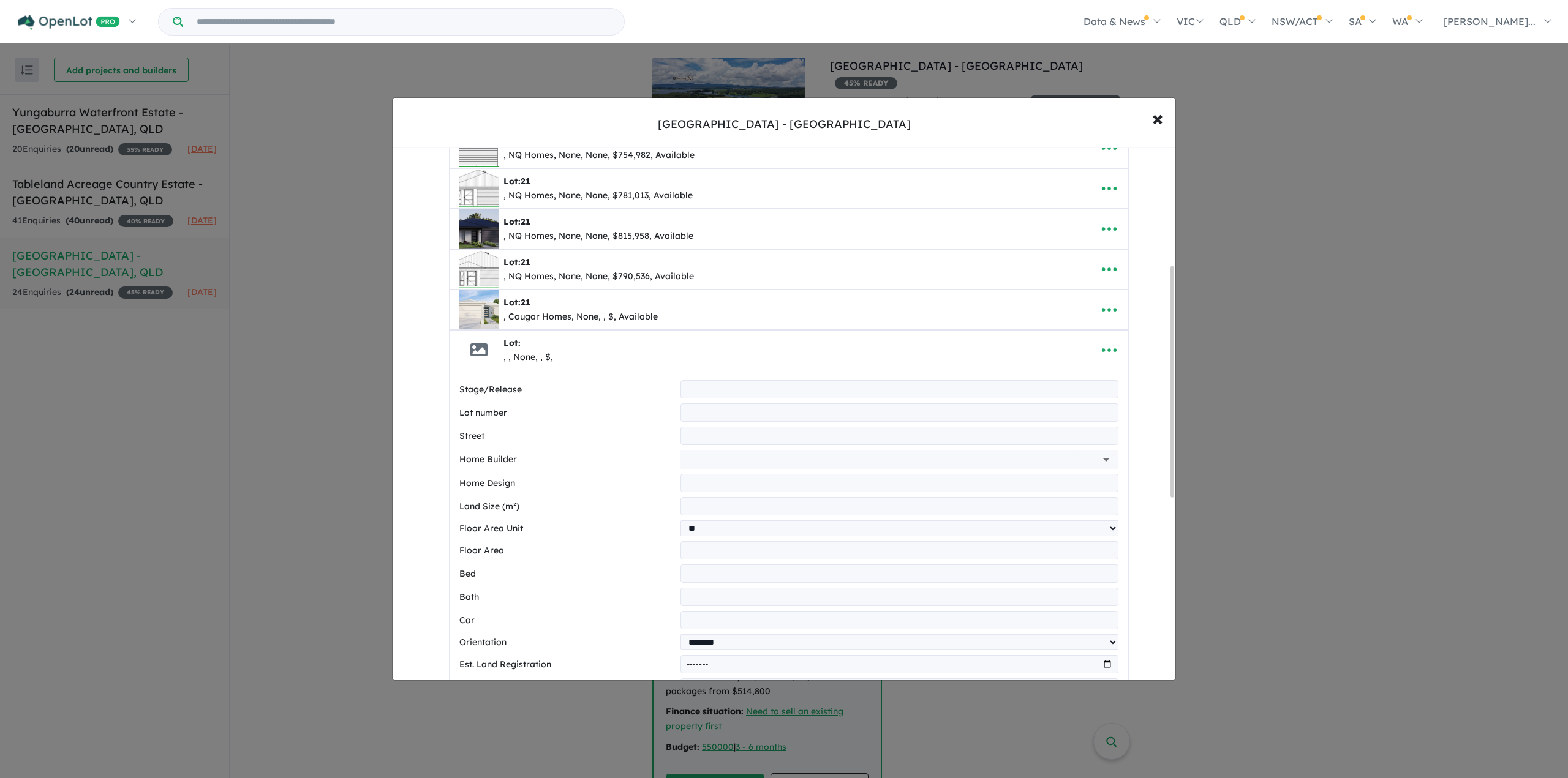
click at [725, 427] on input "text" at bounding box center [899, 436] width 438 height 18
click at [706, 412] on input "text" at bounding box center [899, 413] width 438 height 18
type input "**"
click at [697, 428] on input "text" at bounding box center [899, 436] width 438 height 18
type input "**********"
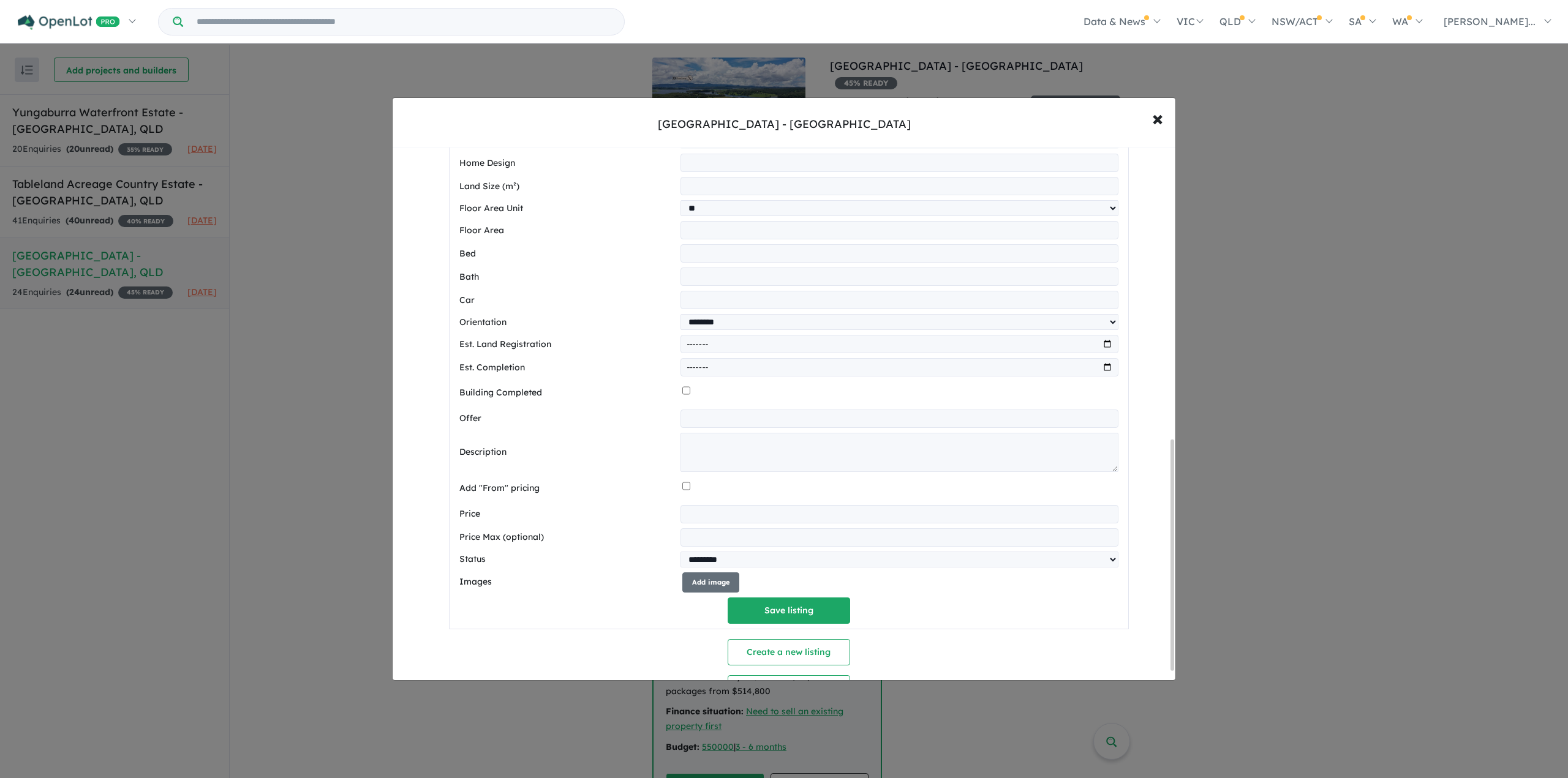
scroll to position [699, 0]
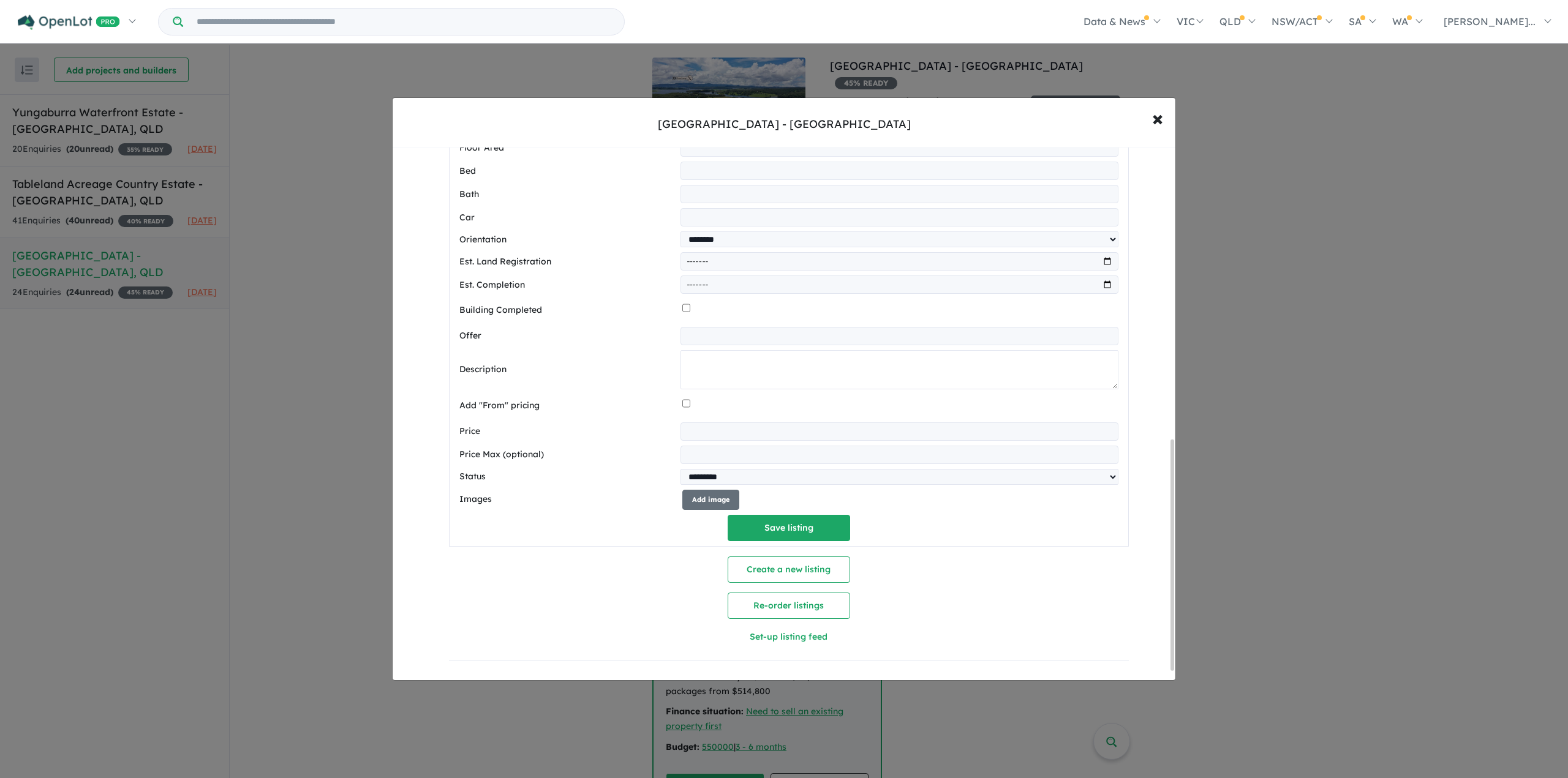
click at [692, 355] on textarea at bounding box center [899, 369] width 438 height 39
click at [687, 350] on textarea at bounding box center [899, 369] width 438 height 39
paste textarea "**********"
type textarea "**********"
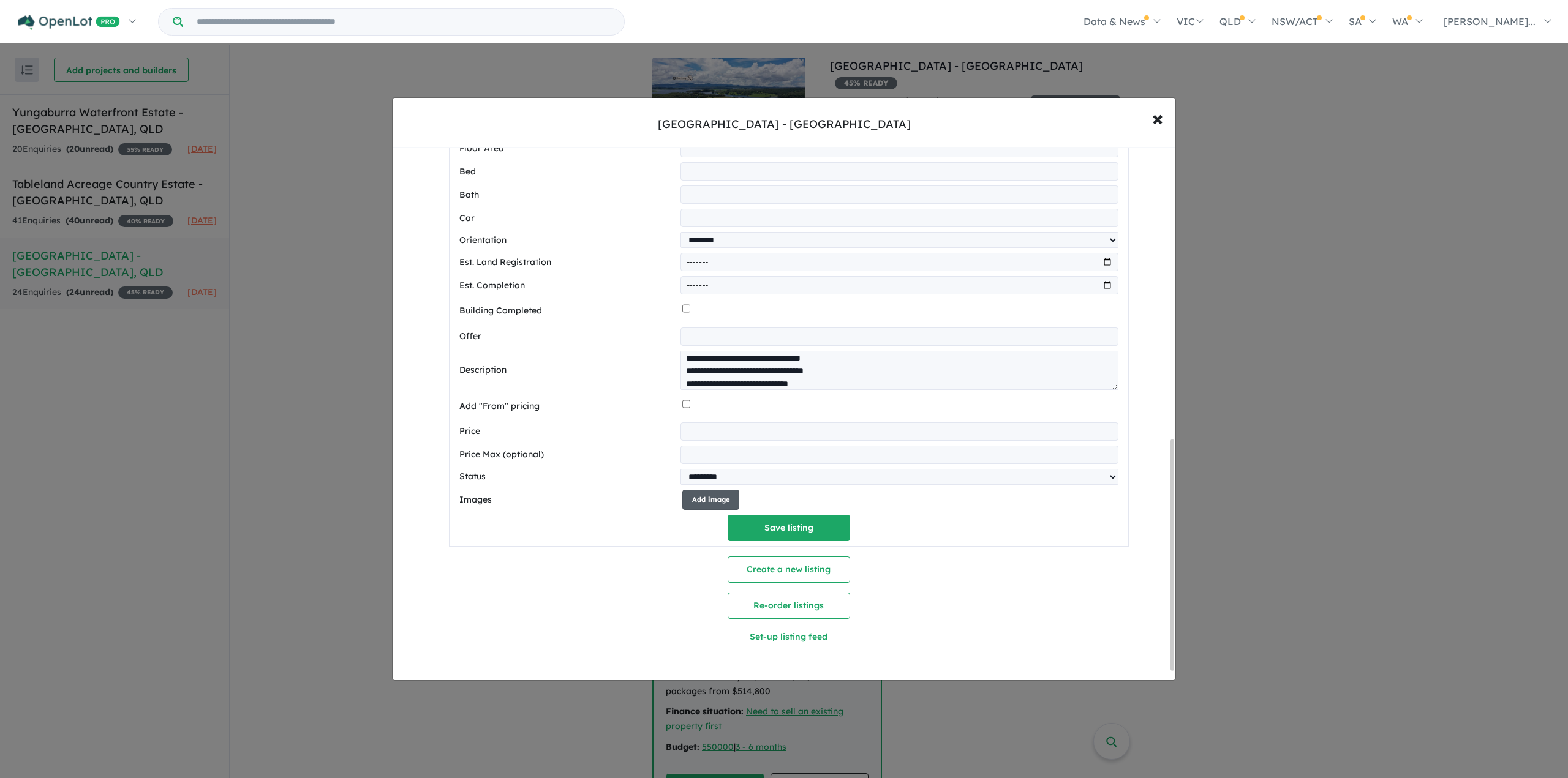
click at [718, 495] on button "Add image" at bounding box center [711, 499] width 57 height 20
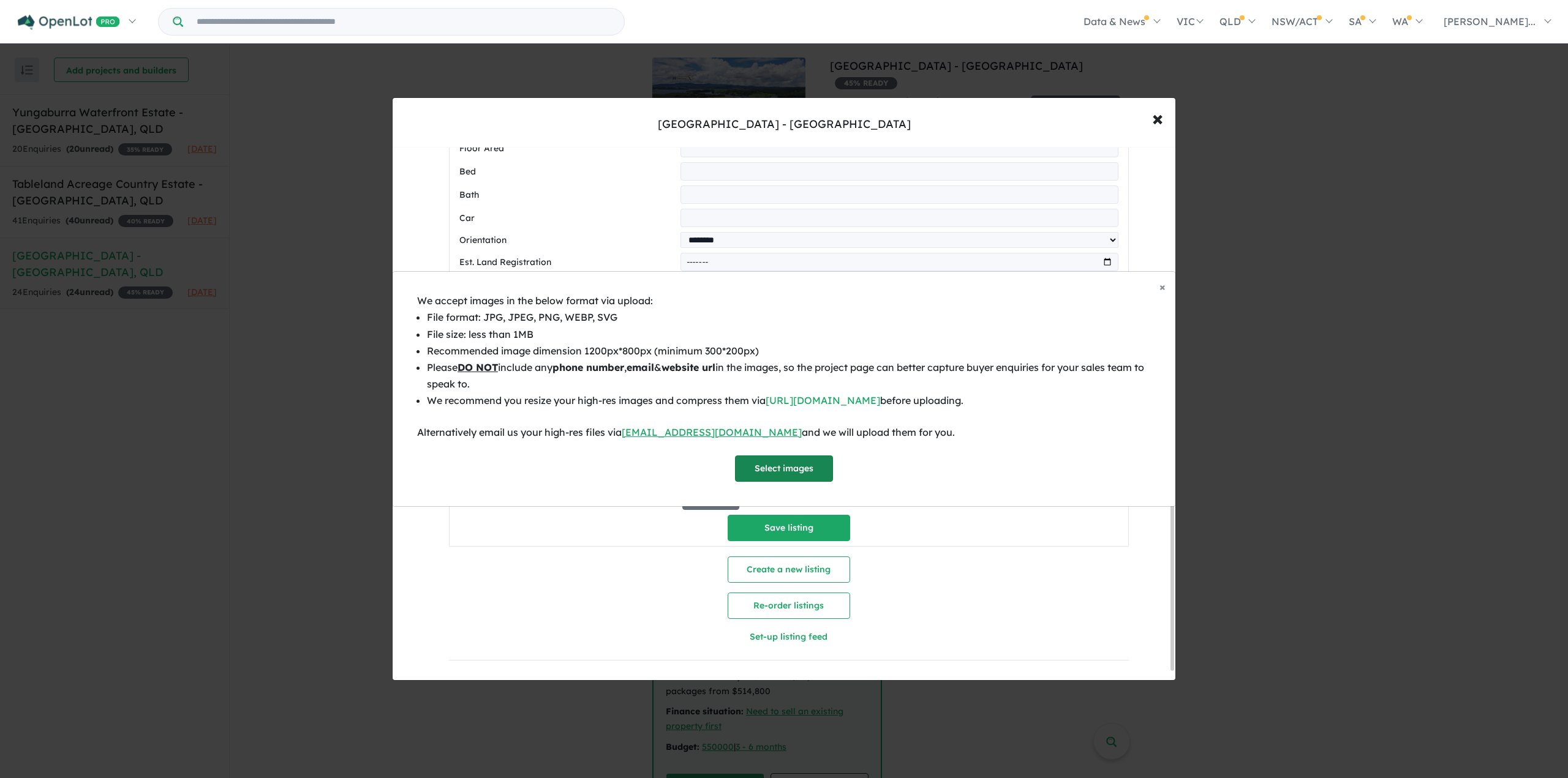
click at [763, 462] on button "Select images" at bounding box center [784, 468] width 98 height 26
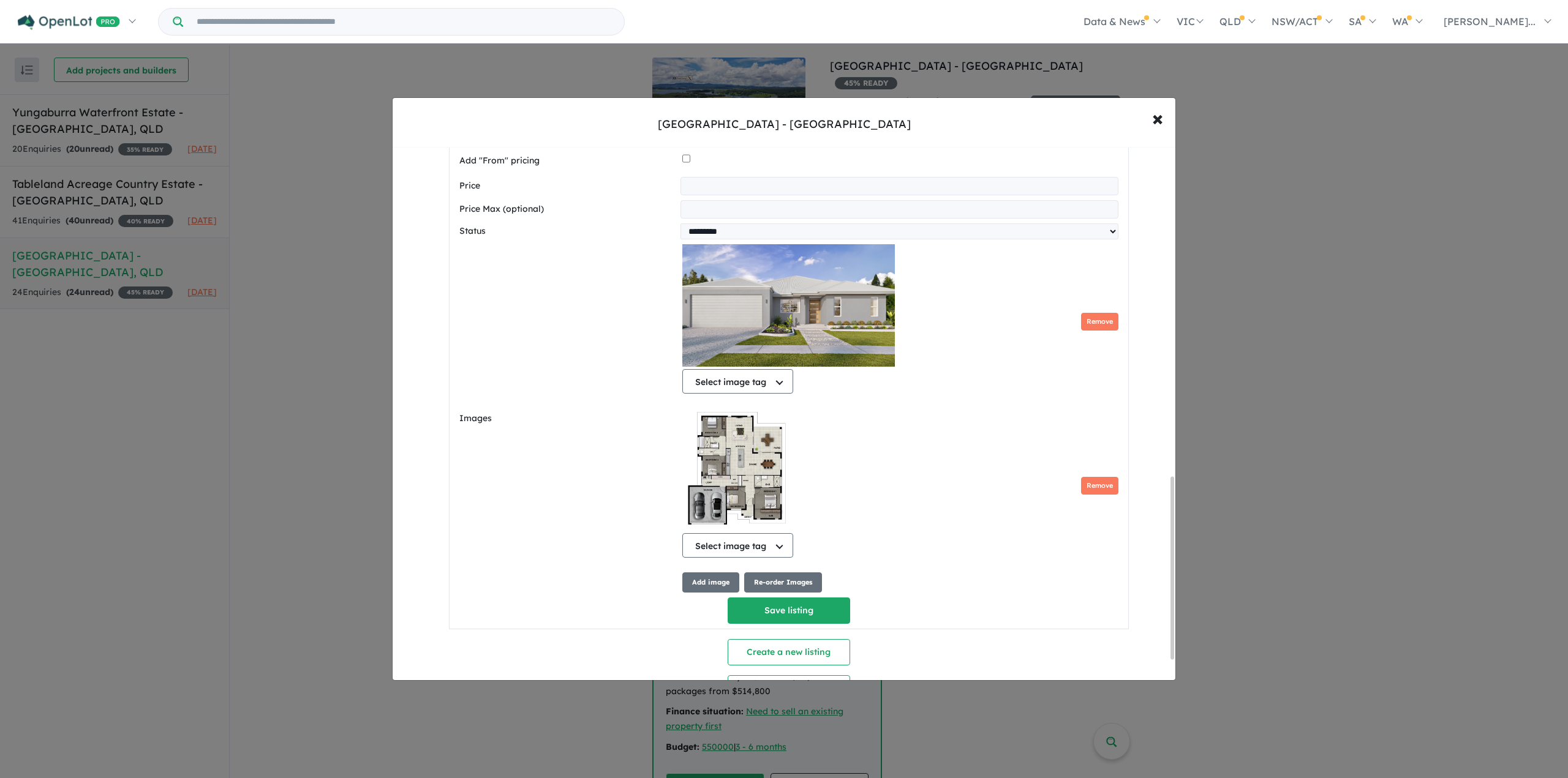
scroll to position [1027, 0]
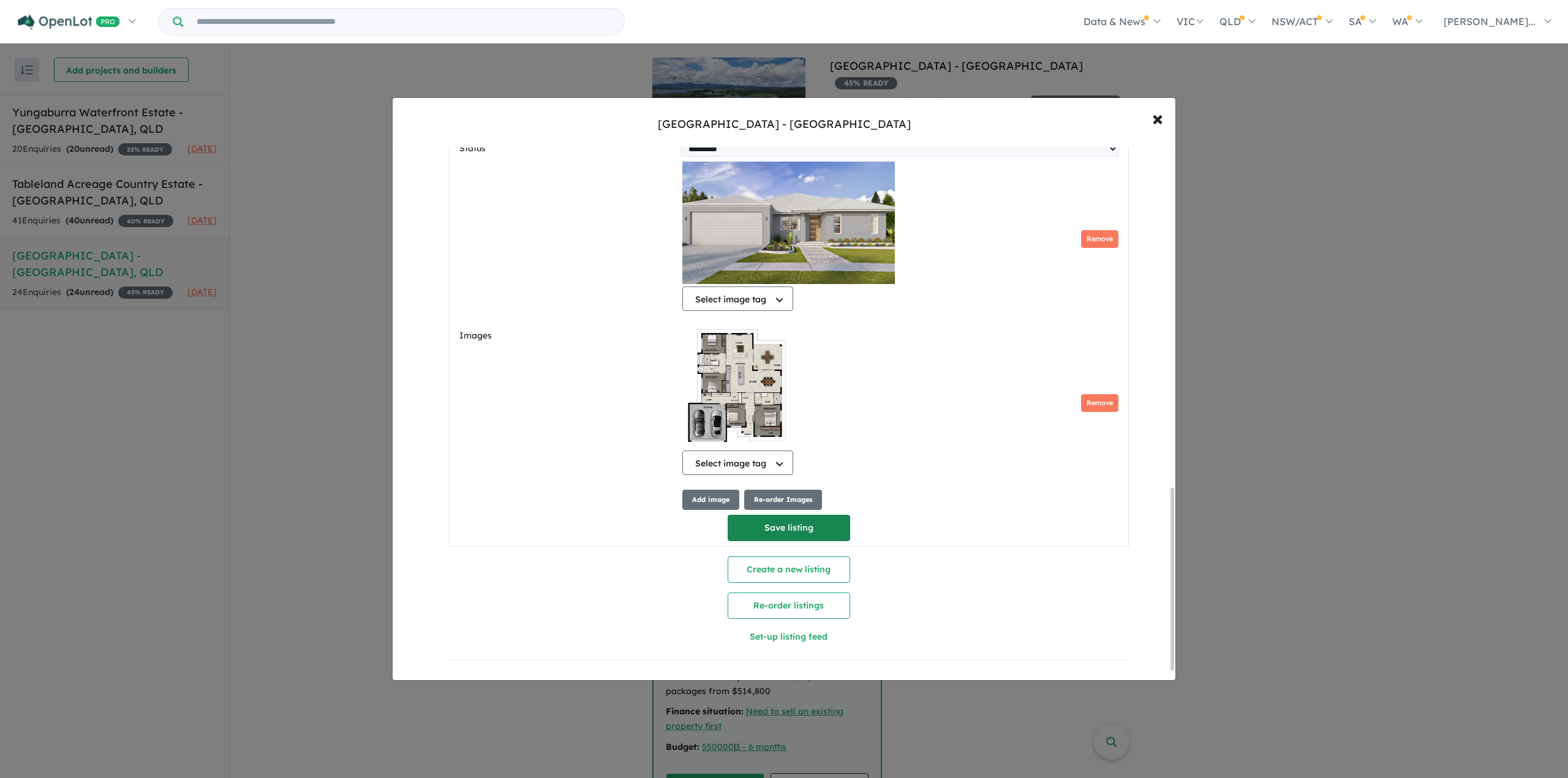
click at [778, 523] on button "Save listing" at bounding box center [789, 527] width 123 height 26
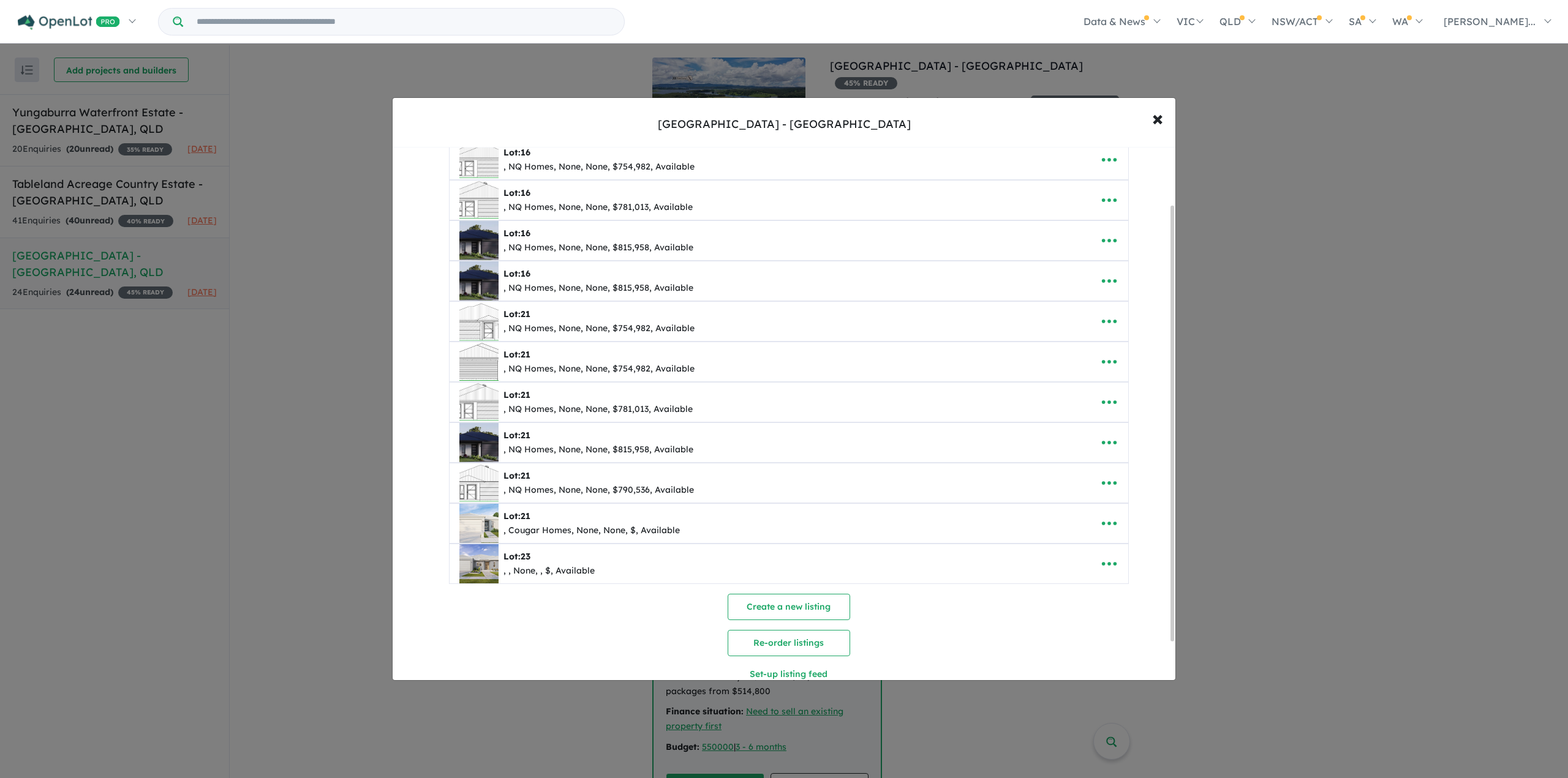
scroll to position [117, 0]
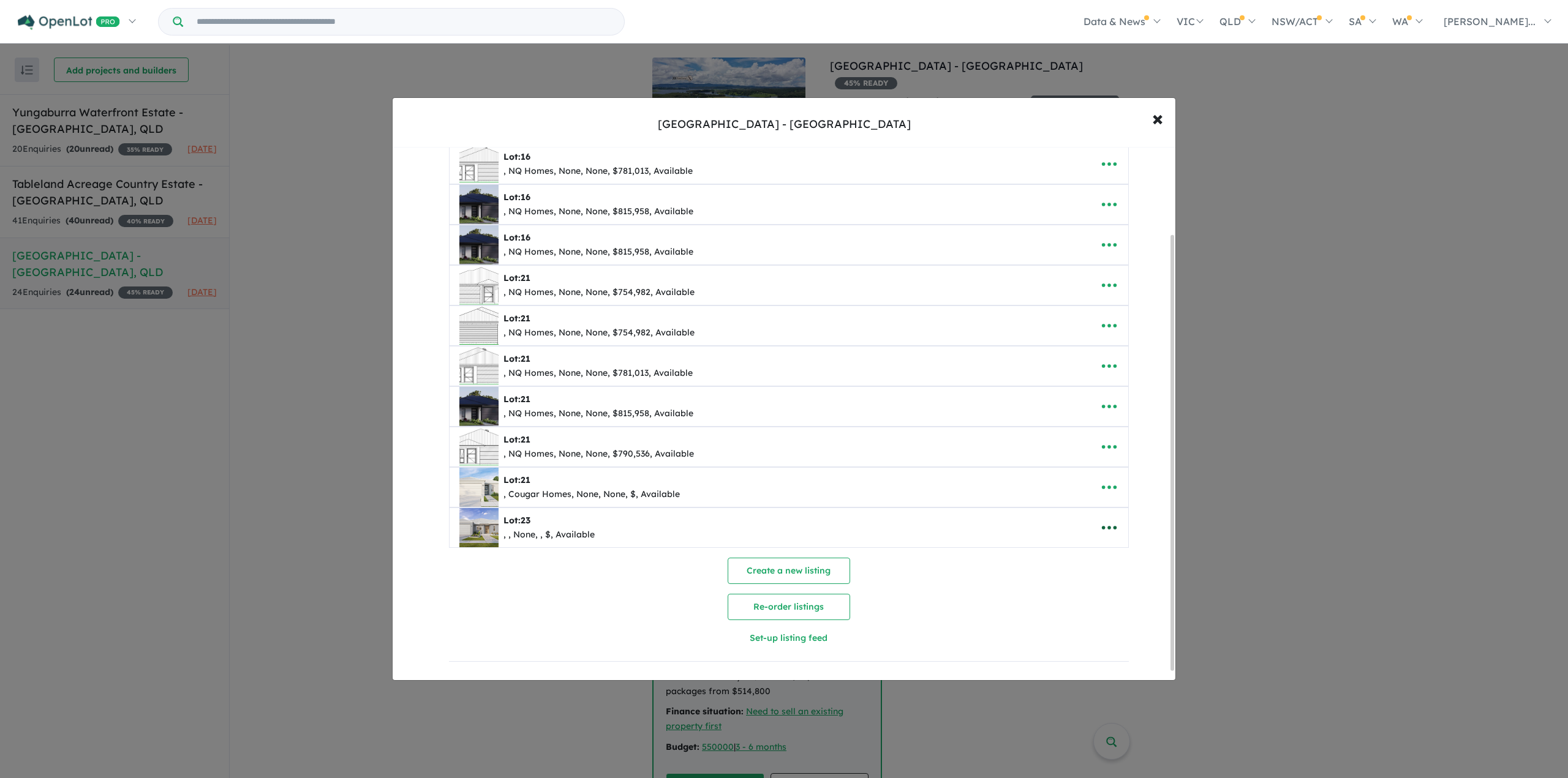
click at [1113, 519] on icon "button" at bounding box center [1109, 527] width 18 height 18
click at [1079, 547] on link "Edit" at bounding box center [1082, 558] width 91 height 28
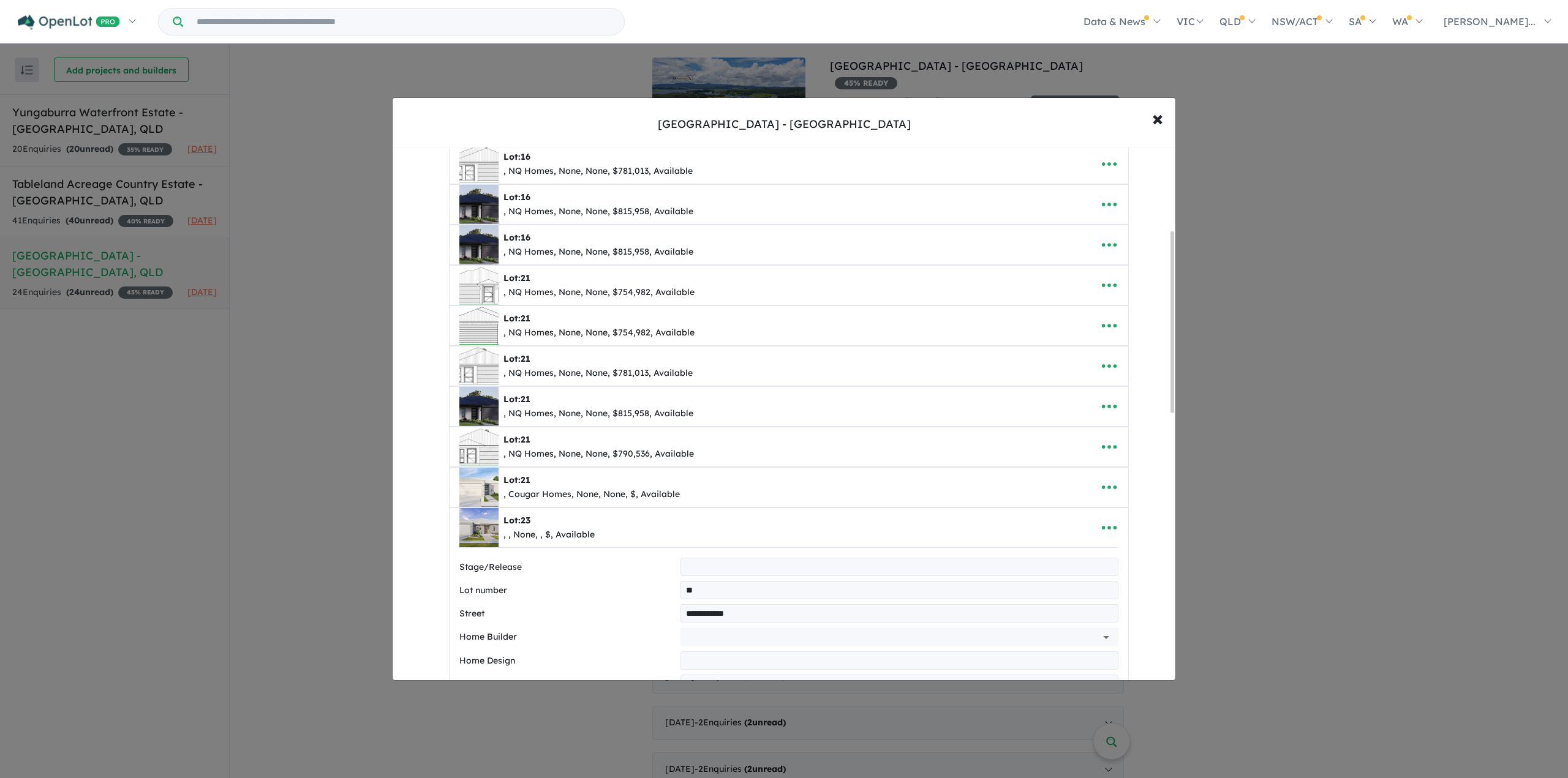
scroll to position [272, 0]
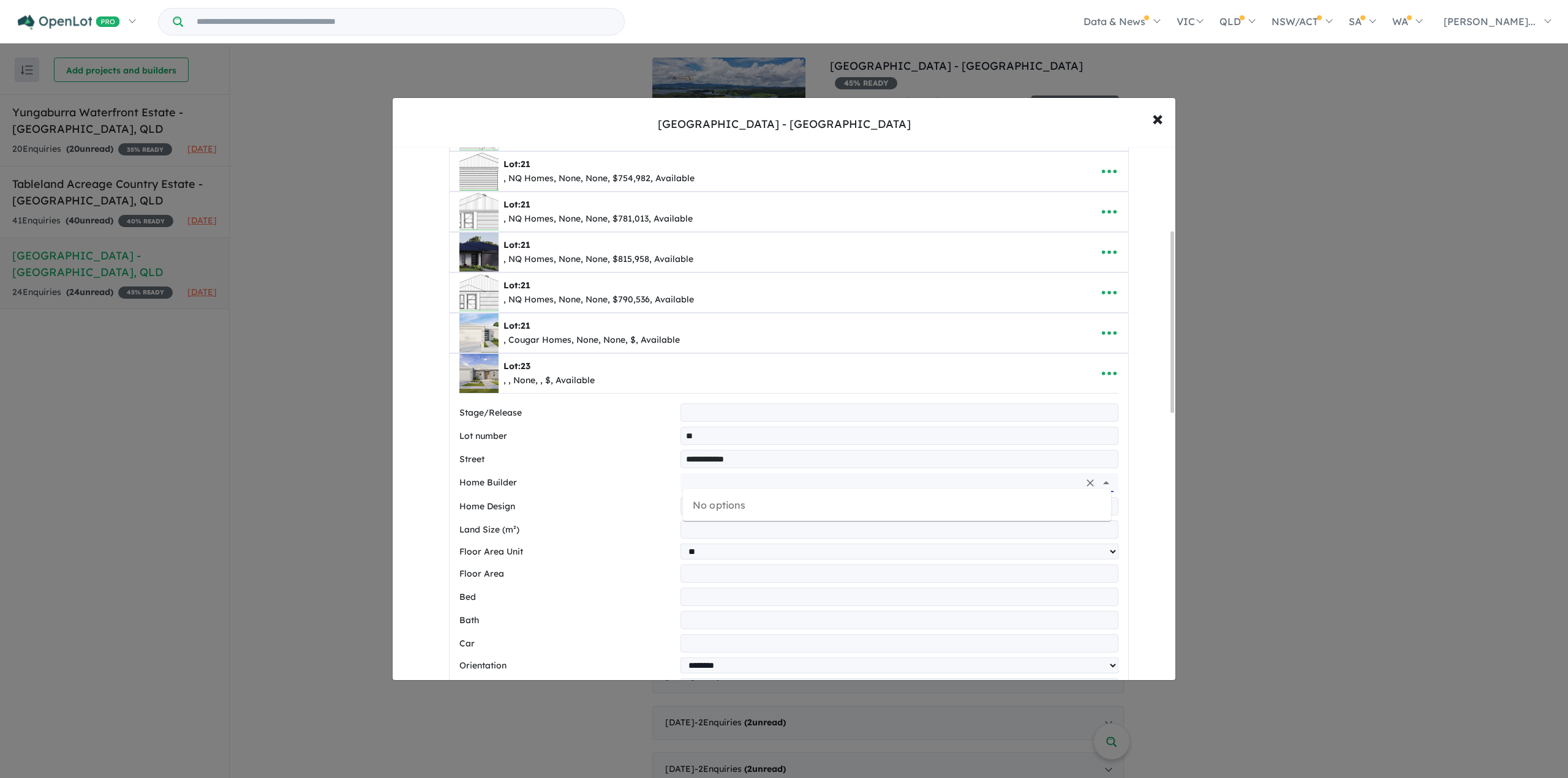
click at [692, 479] on input "text" at bounding box center [882, 483] width 394 height 18
click at [699, 500] on li "Cougar Homes" at bounding box center [896, 504] width 428 height 22
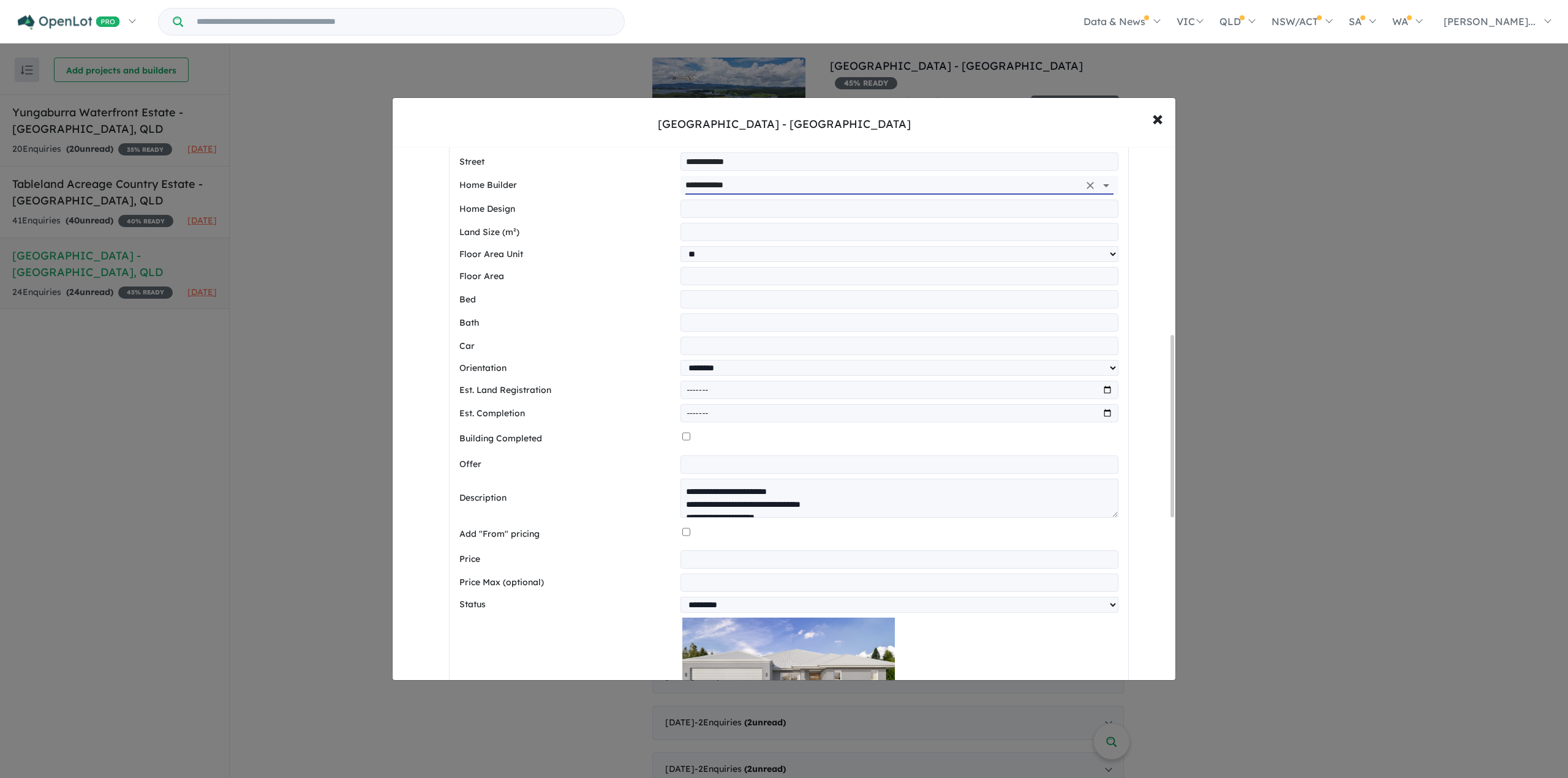
scroll to position [578, 0]
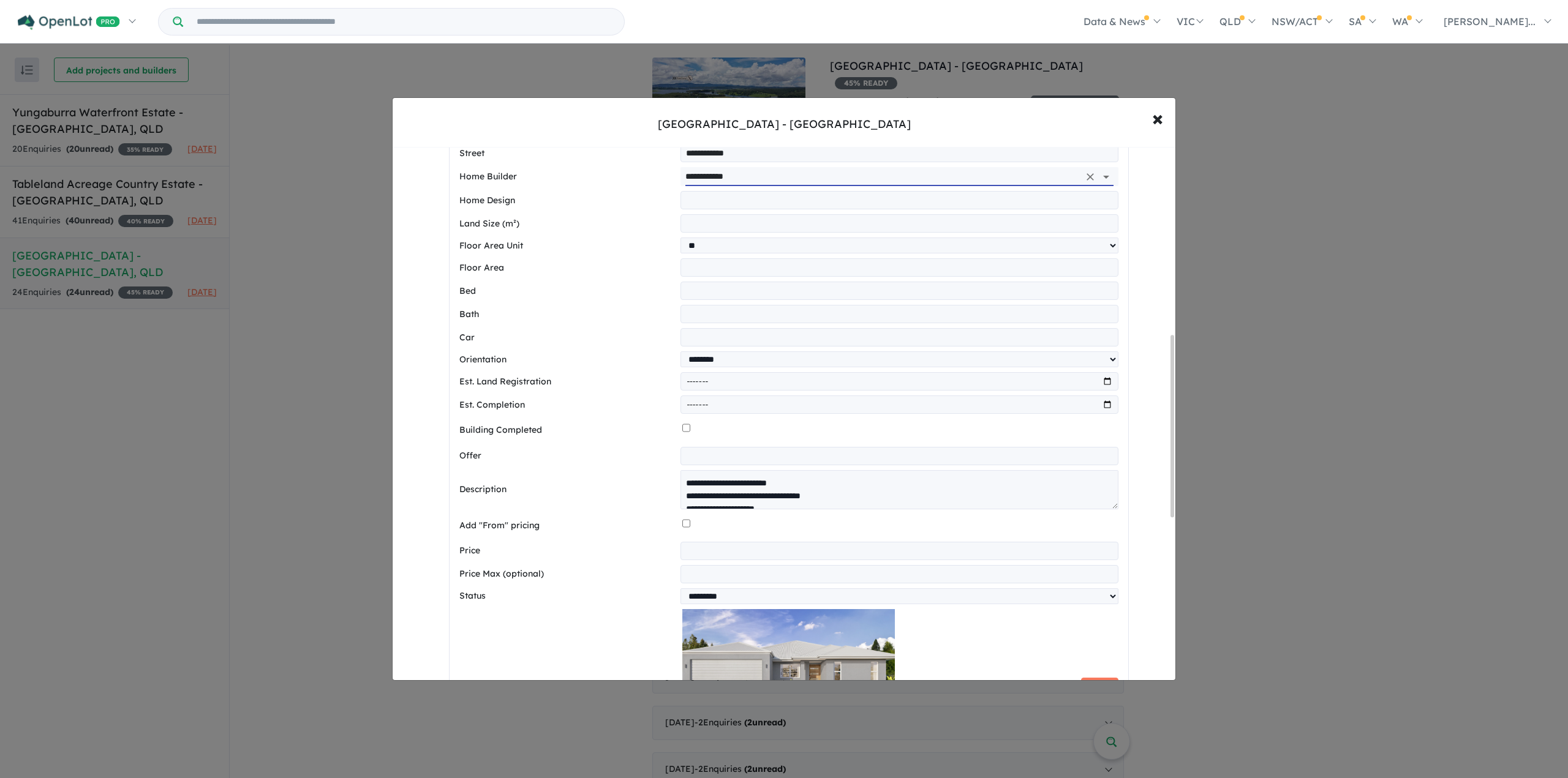
type input "**********"
click at [740, 542] on input "number" at bounding box center [899, 551] width 438 height 18
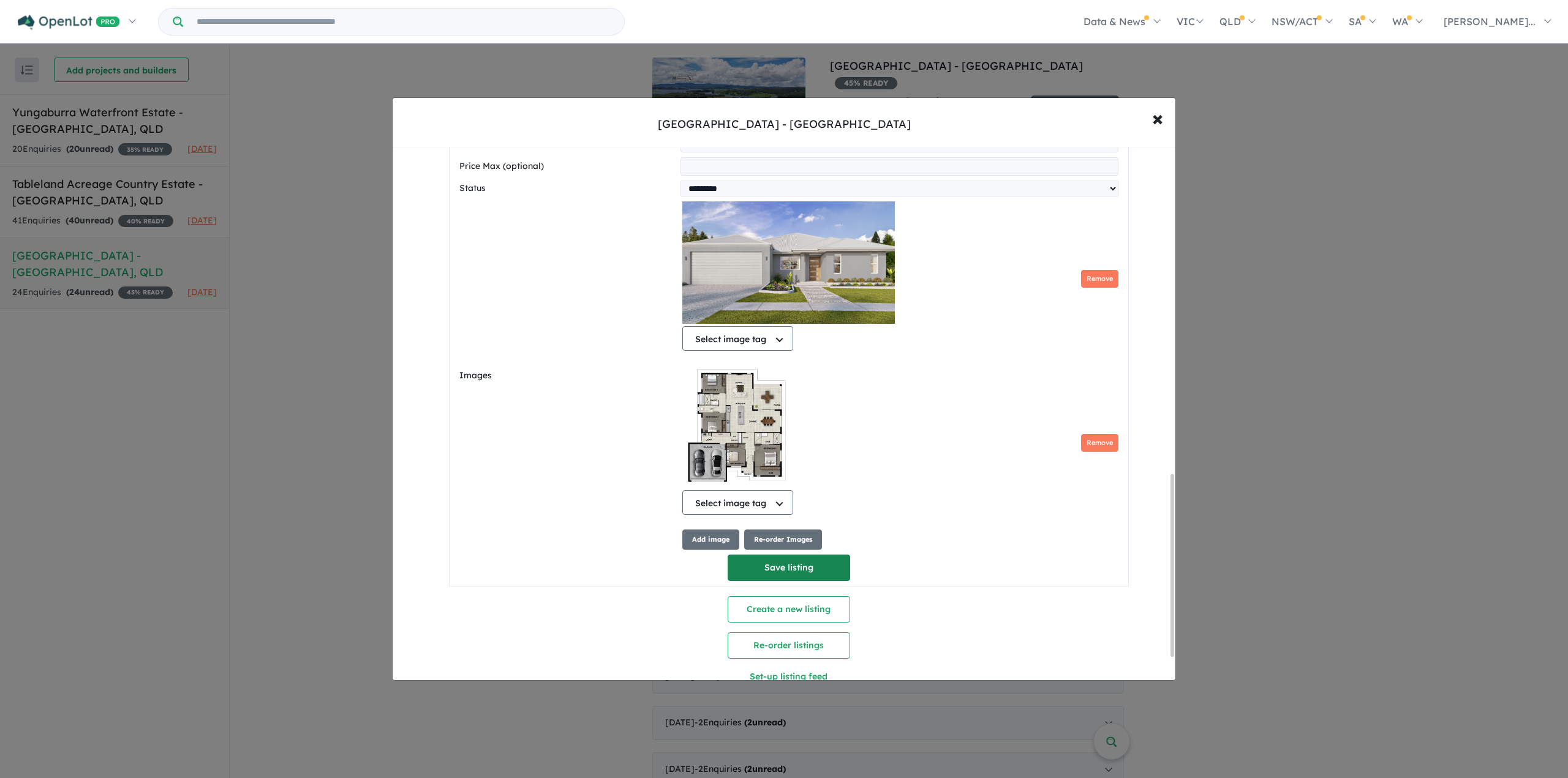
type input "******"
click at [798, 559] on button "Save listing" at bounding box center [789, 568] width 123 height 26
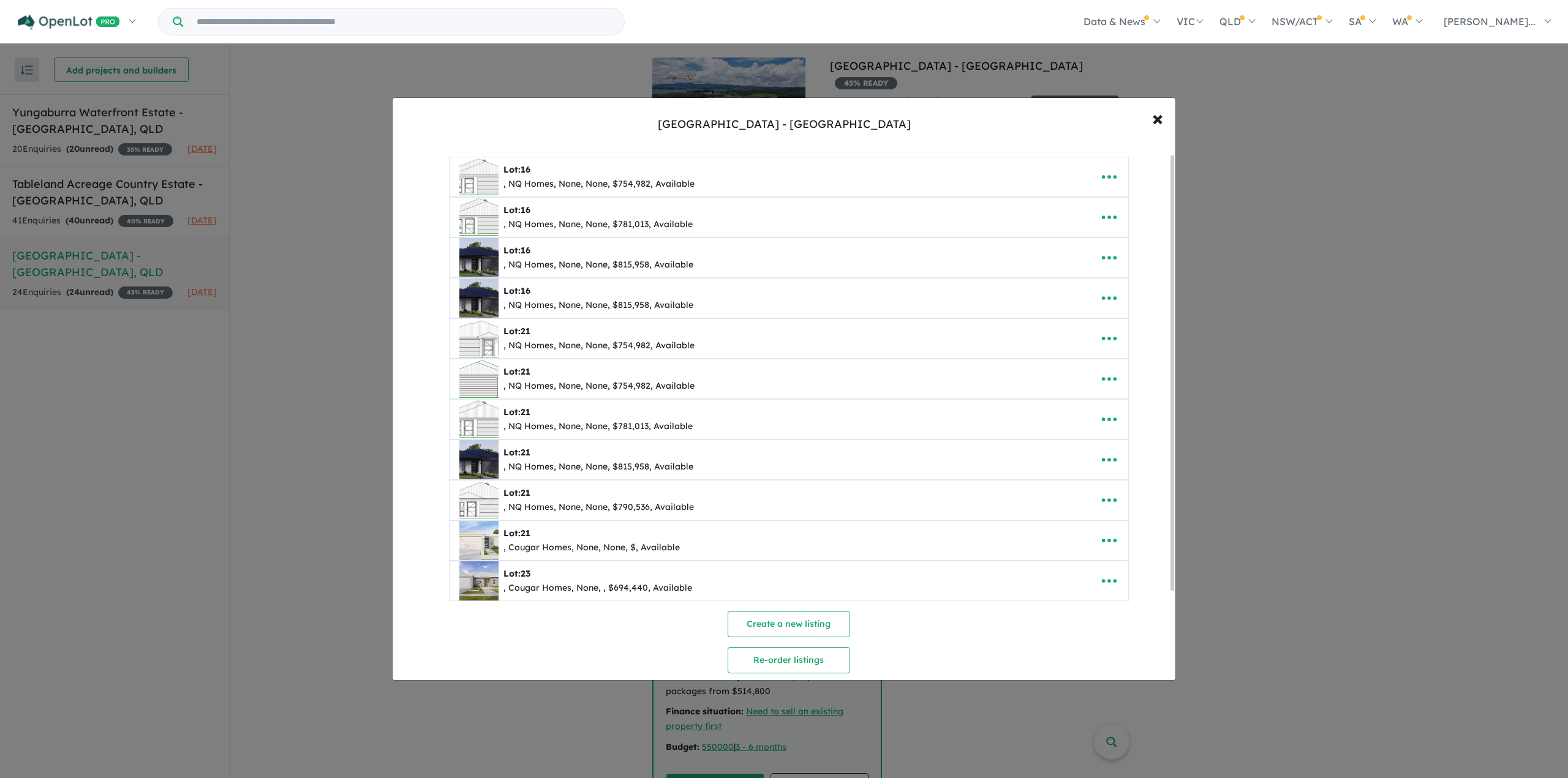
scroll to position [117, 0]
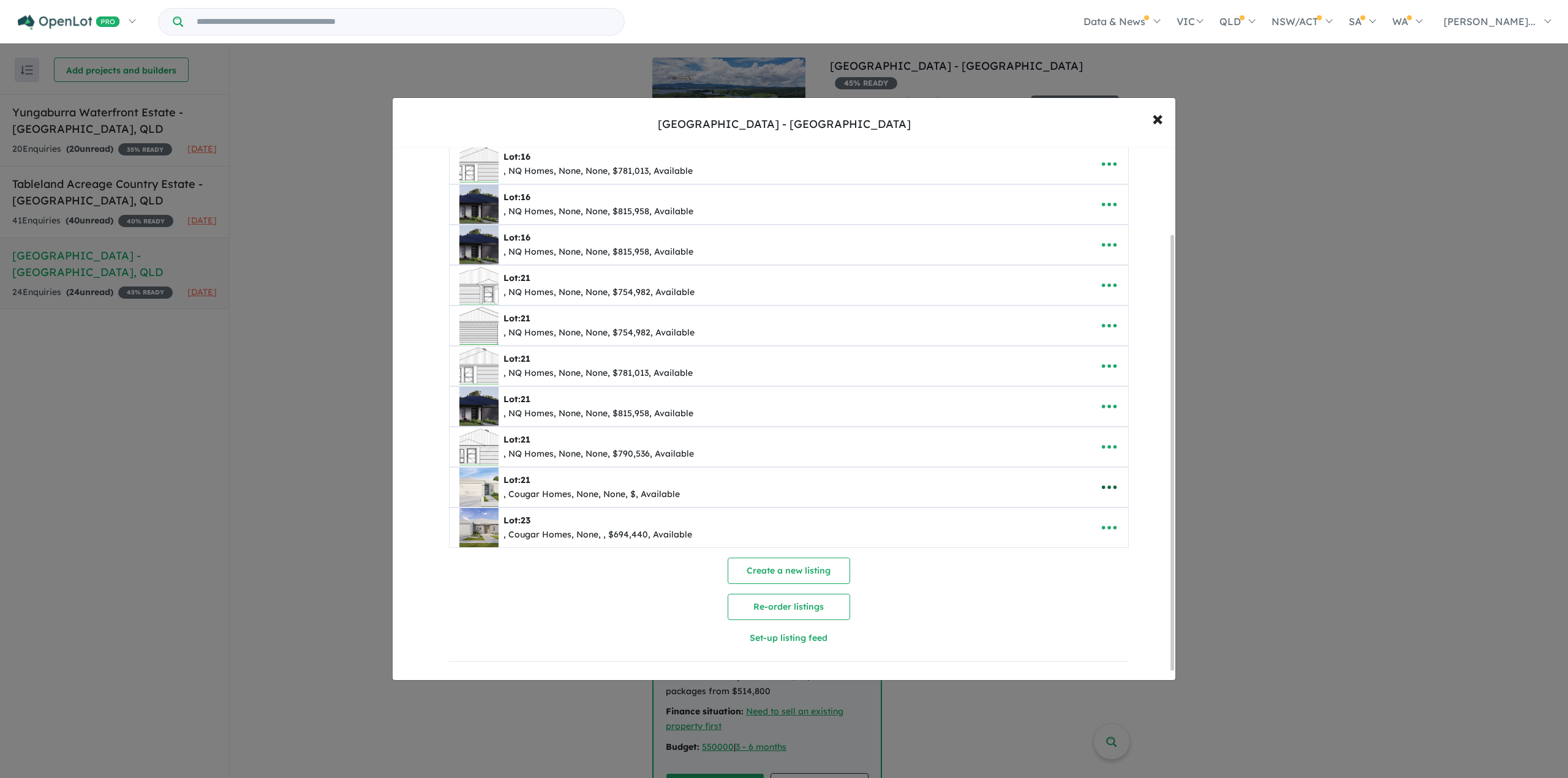
click at [1103, 483] on icon "button" at bounding box center [1109, 487] width 18 height 18
click at [1071, 511] on link "Edit" at bounding box center [1082, 518] width 91 height 28
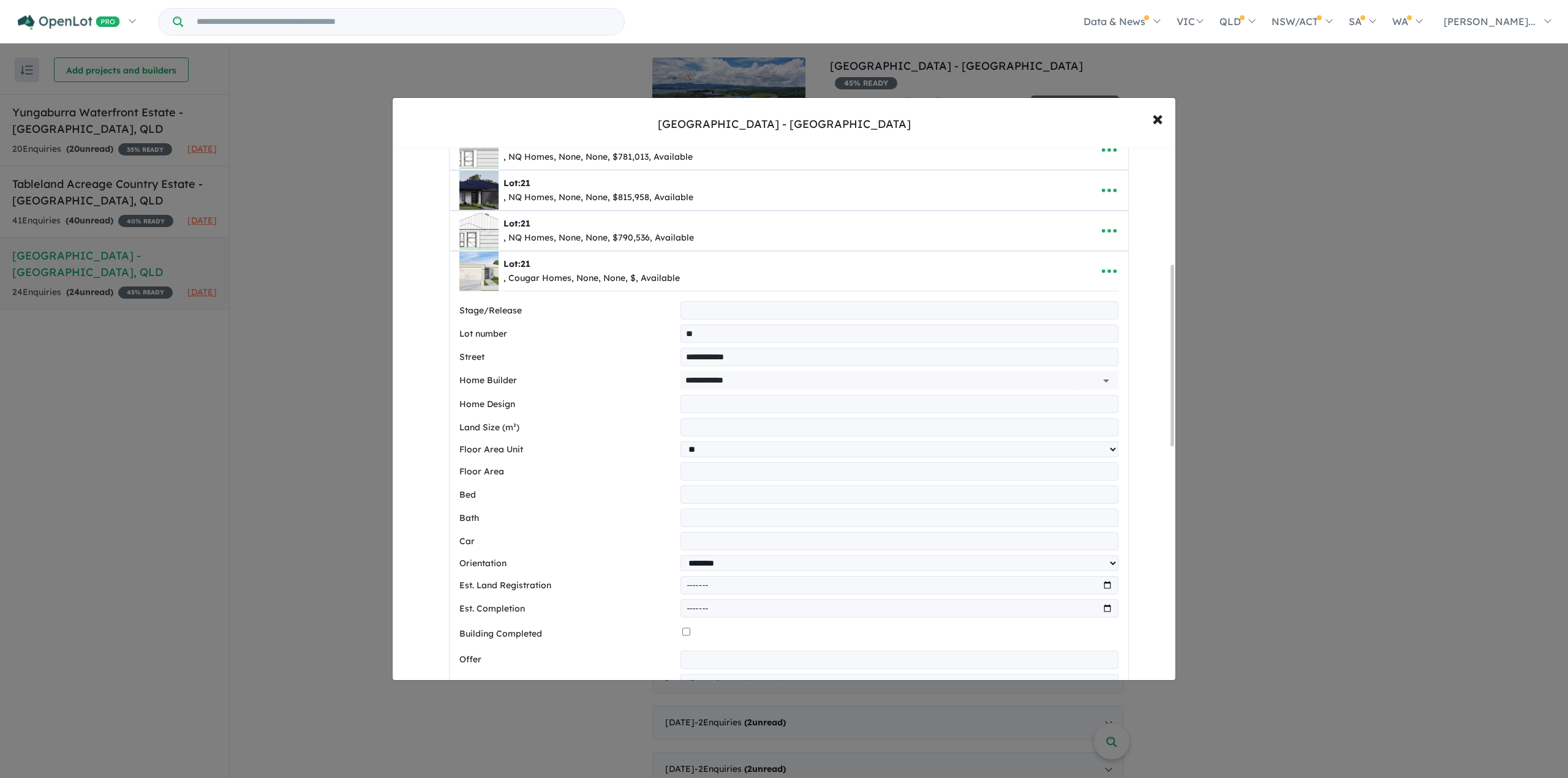
scroll to position [538, 0]
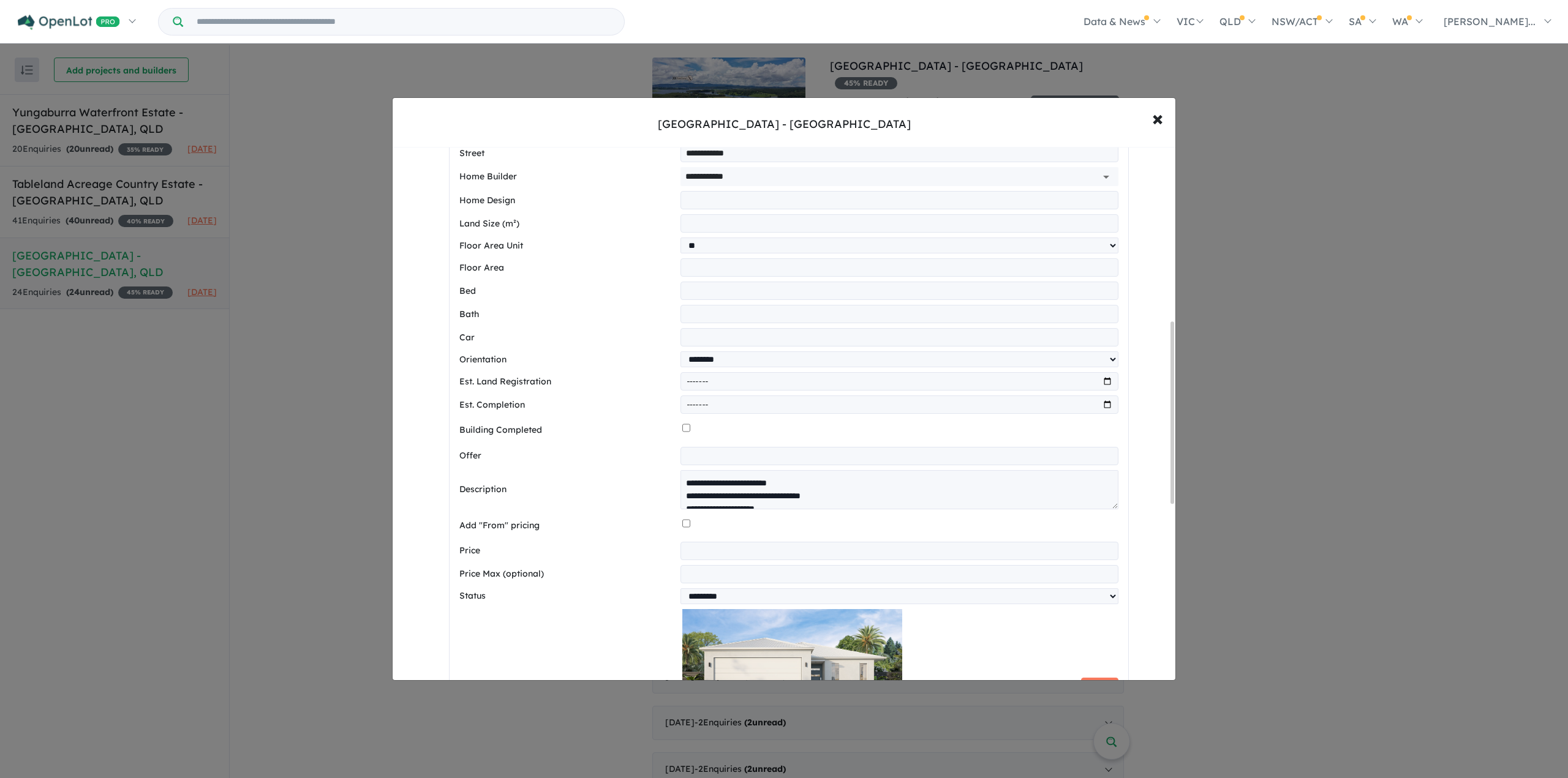
click at [706, 542] on input "number" at bounding box center [899, 551] width 438 height 18
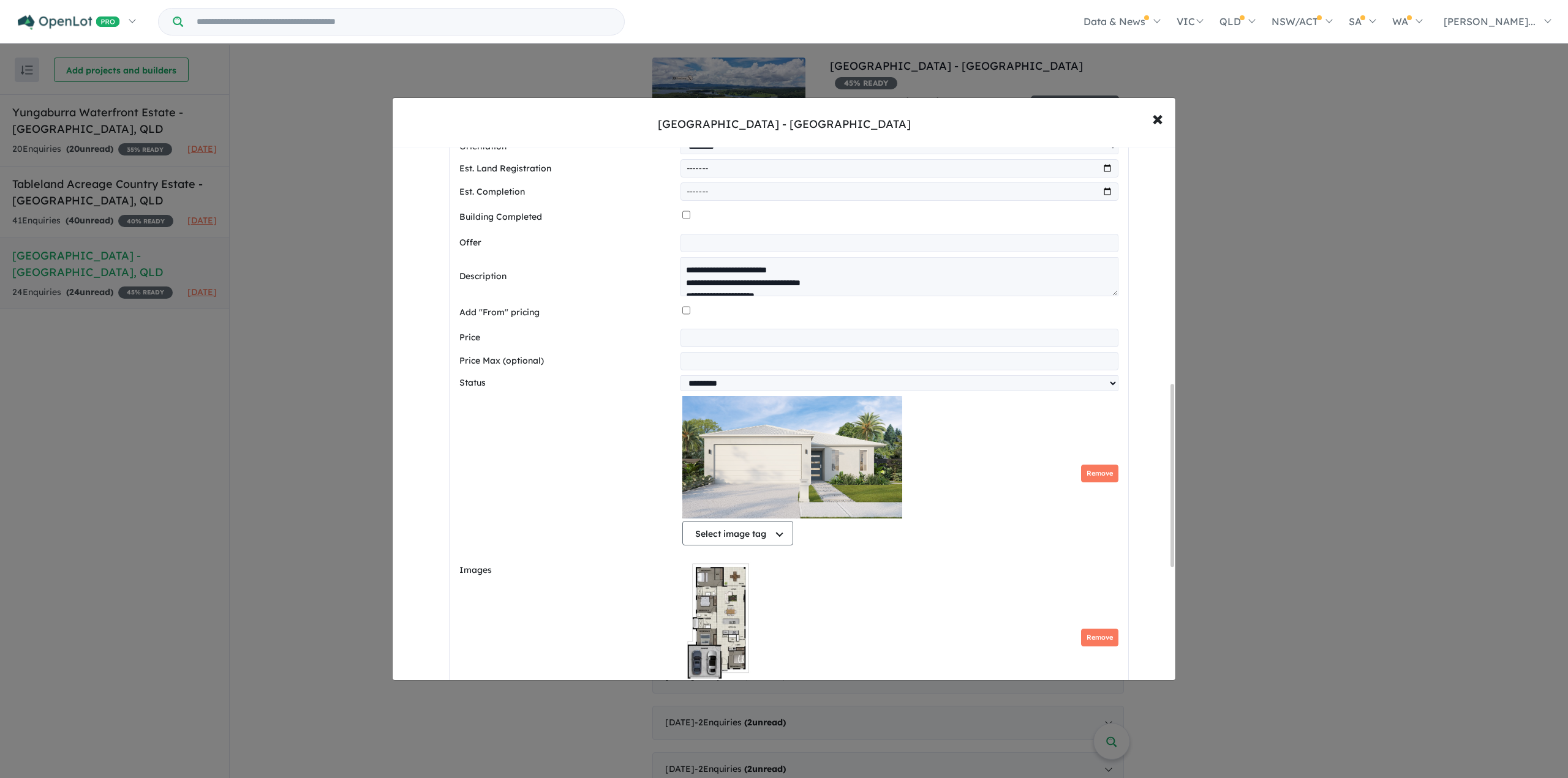
scroll to position [721, 0]
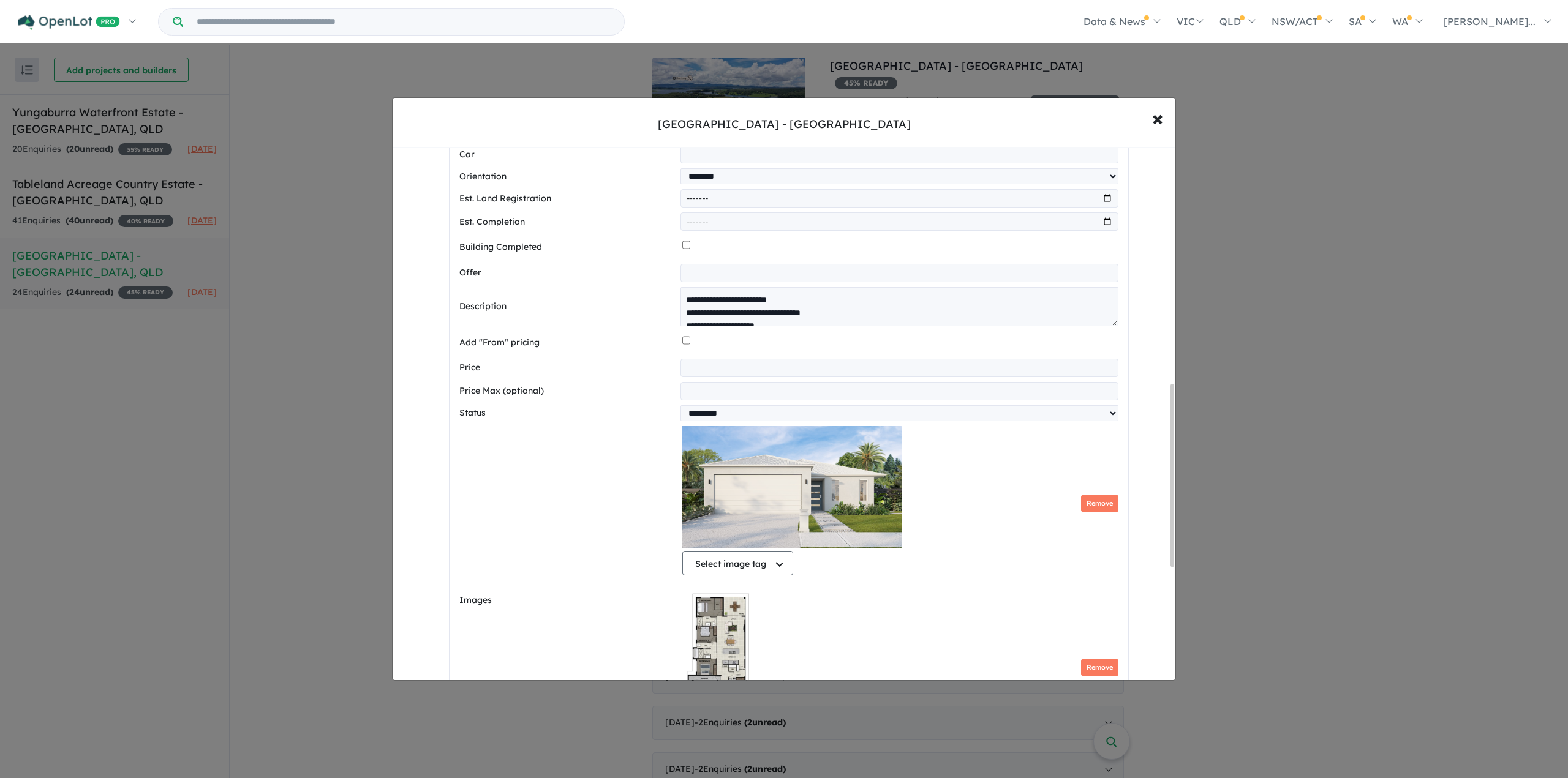
type input "******"
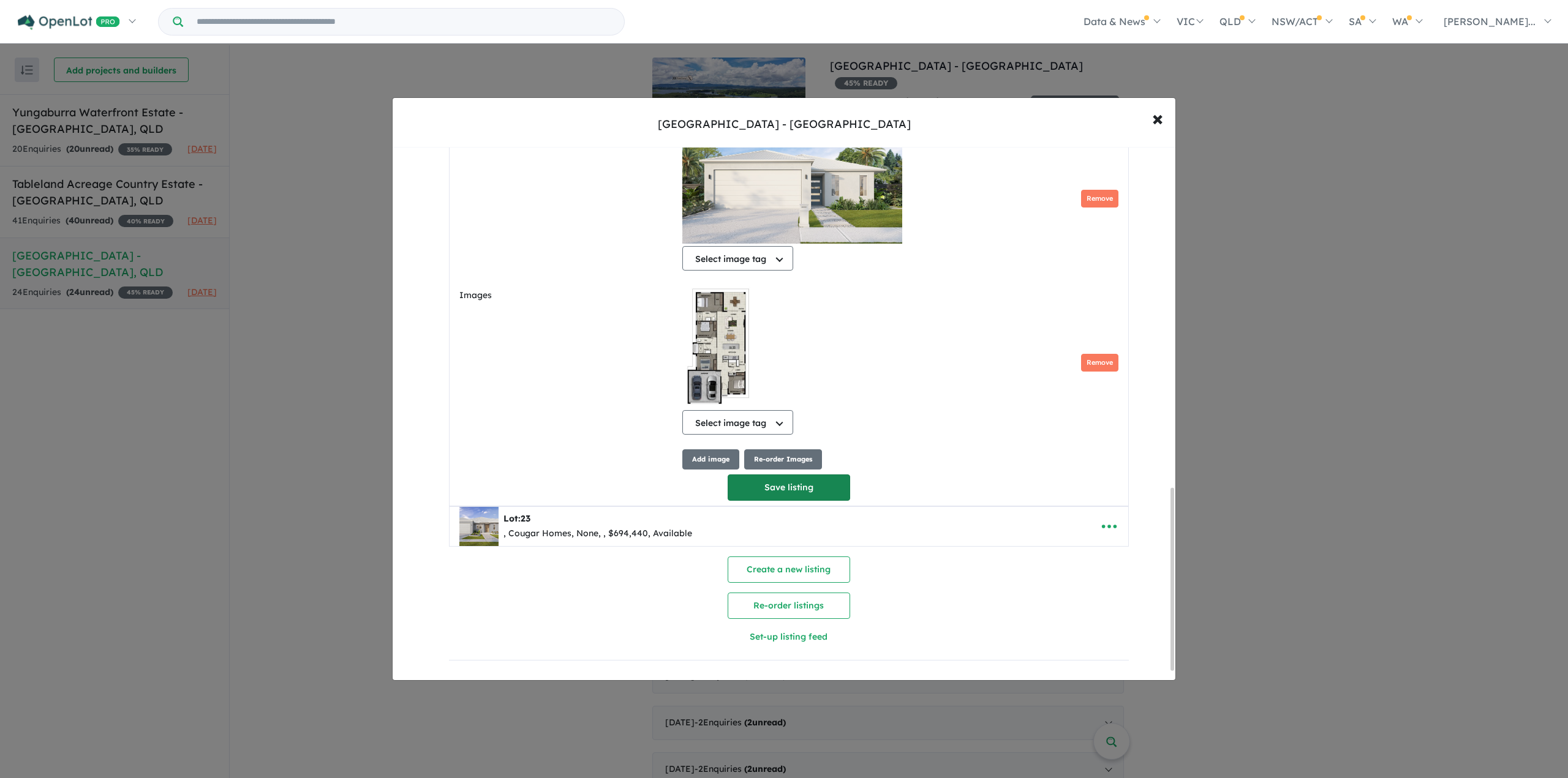
click at [765, 479] on button "Save listing" at bounding box center [789, 487] width 123 height 26
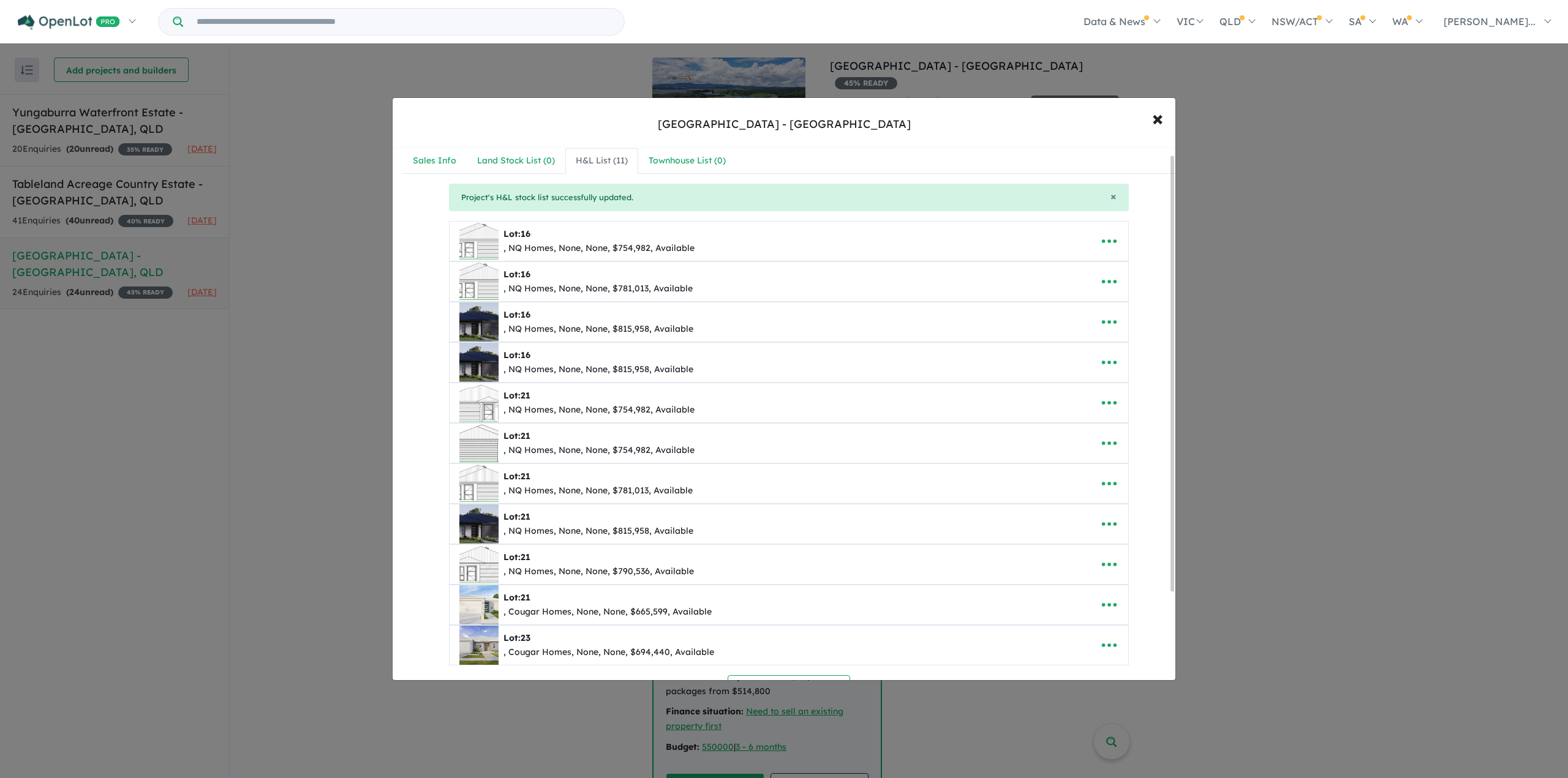
scroll to position [117, 0]
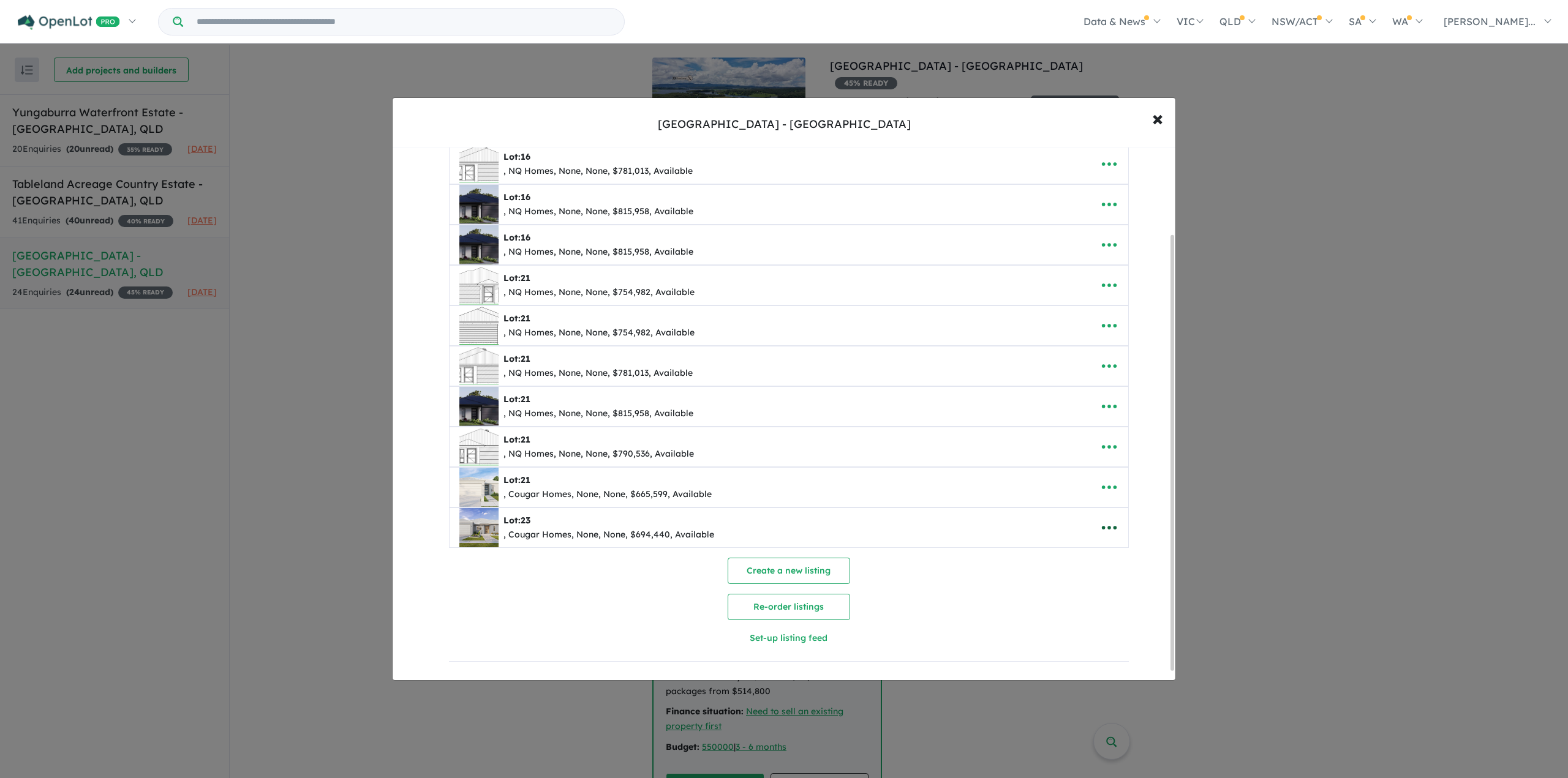
click at [1100, 521] on icon "button" at bounding box center [1109, 527] width 18 height 18
click at [1070, 556] on link "Edit" at bounding box center [1082, 558] width 91 height 28
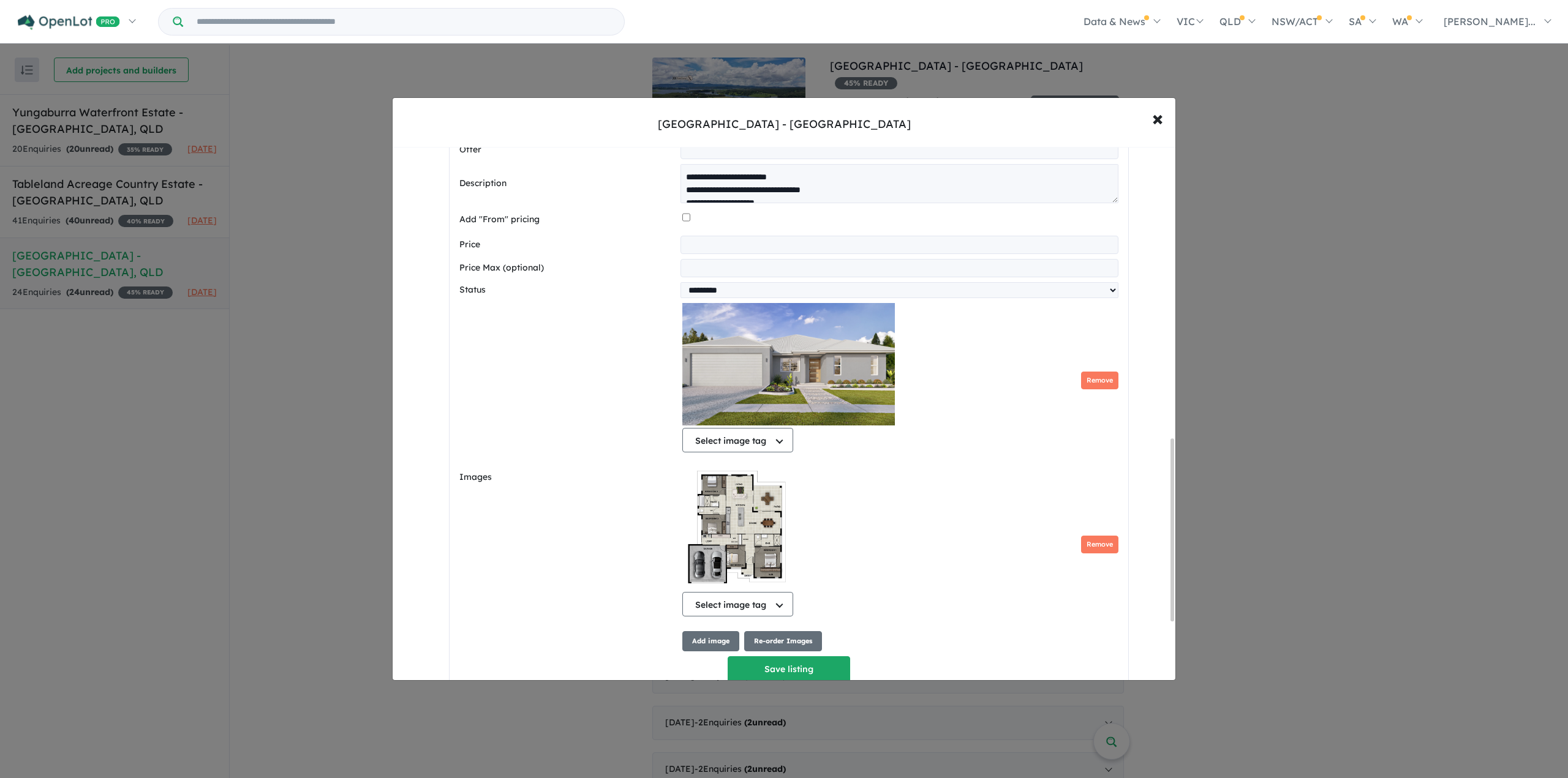
scroll to position [782, 0]
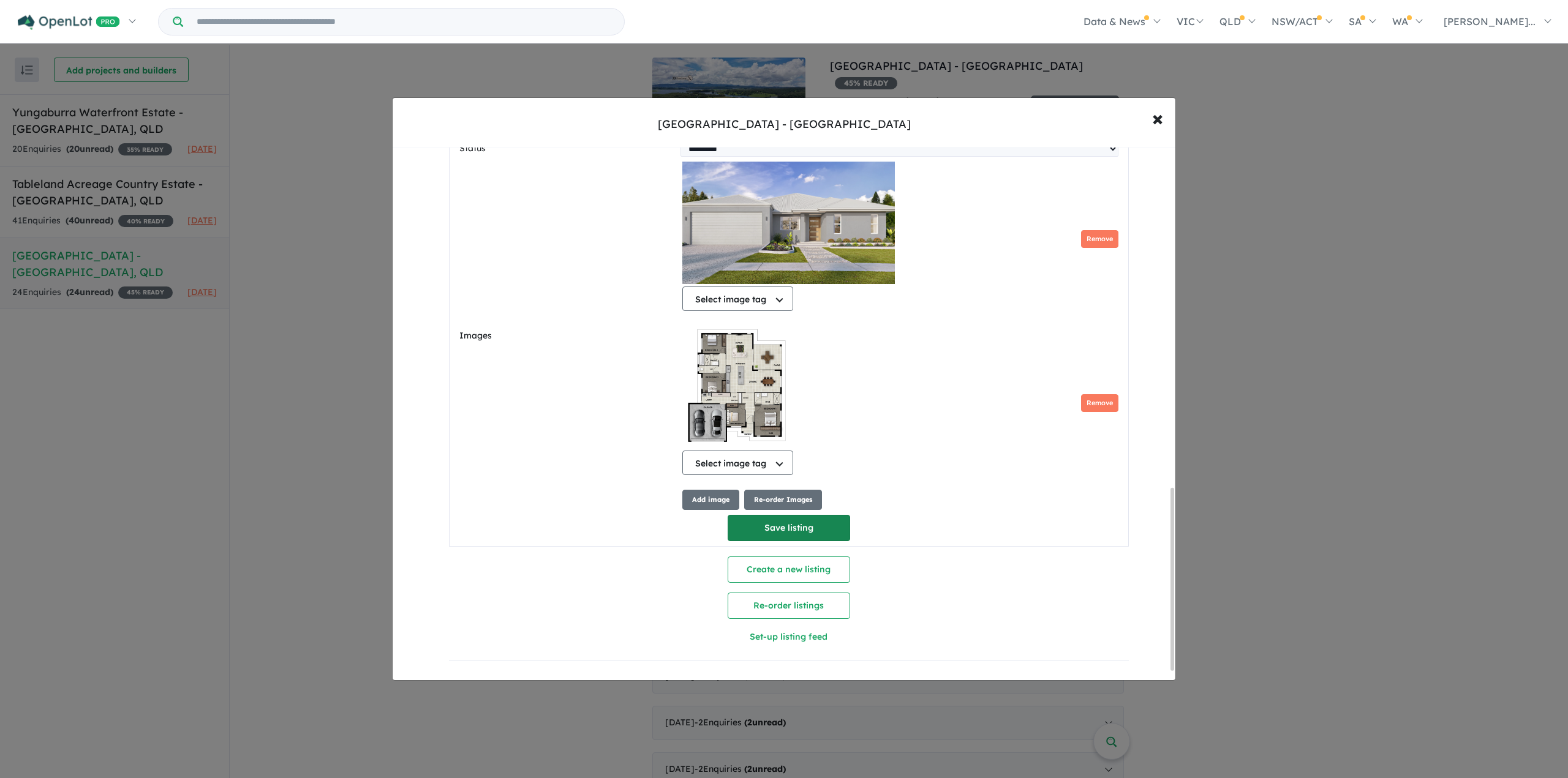
click at [753, 519] on button "Save listing" at bounding box center [789, 527] width 123 height 26
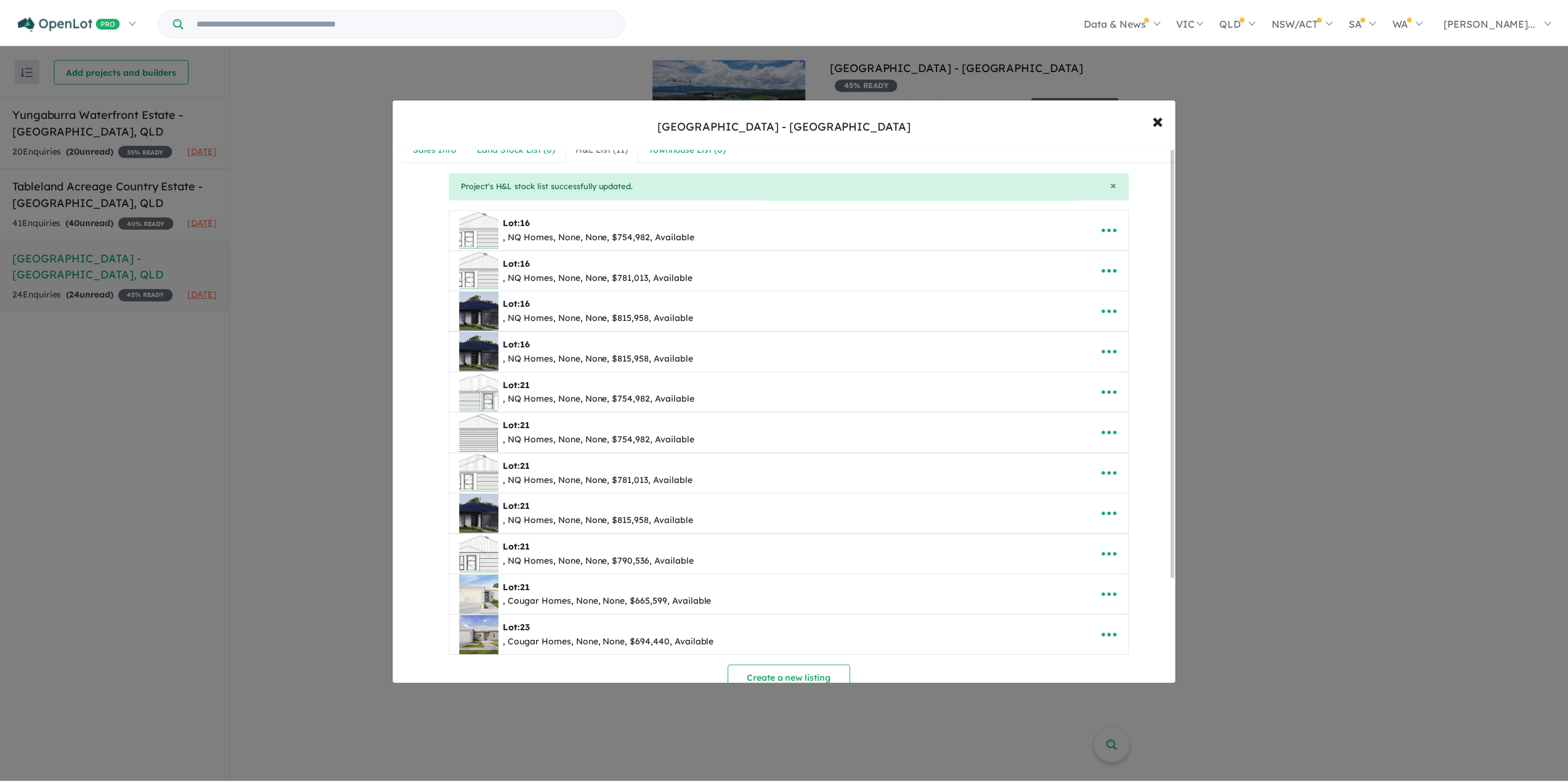
scroll to position [0, 0]
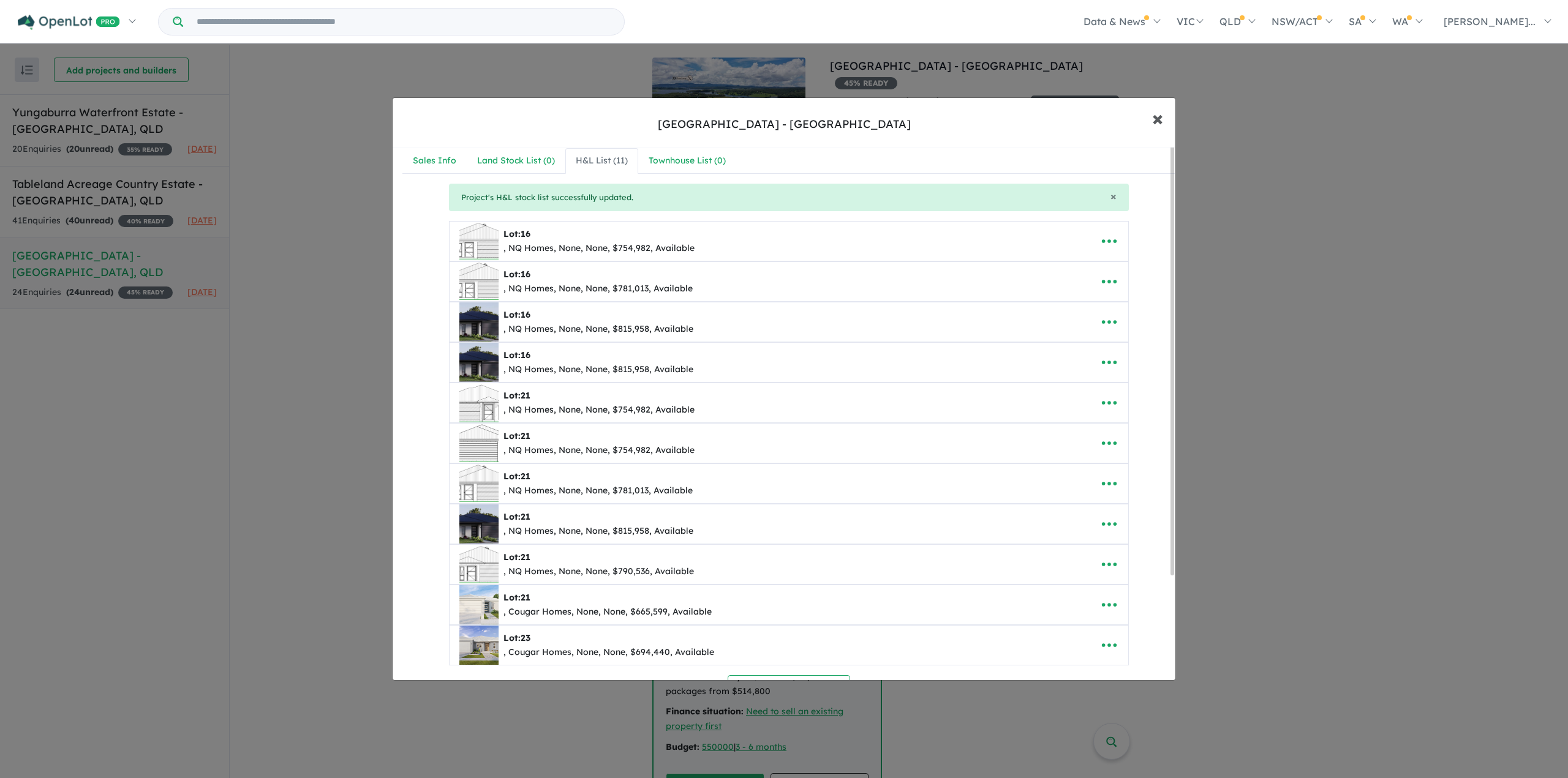
click at [1157, 118] on span "×" at bounding box center [1158, 117] width 11 height 26
